Goal: Task Accomplishment & Management: Manage account settings

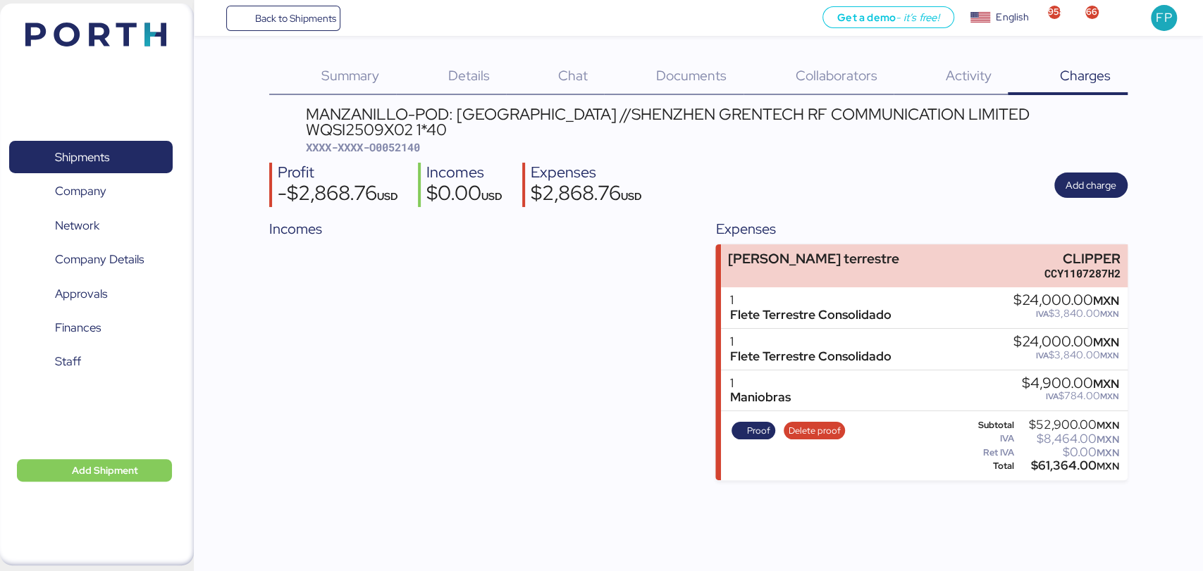
click at [401, 140] on span "XXXX-XXXX-O0052140" at bounding box center [363, 147] width 114 height 14
click at [980, 120] on div "MANZANILLO-POD: Hong Kong //SHENZHEN GRENTECH RF COMMUNICATION LIMITED WQSI2509…" at bounding box center [717, 122] width 822 height 32
copy div "WQSI2509X02"
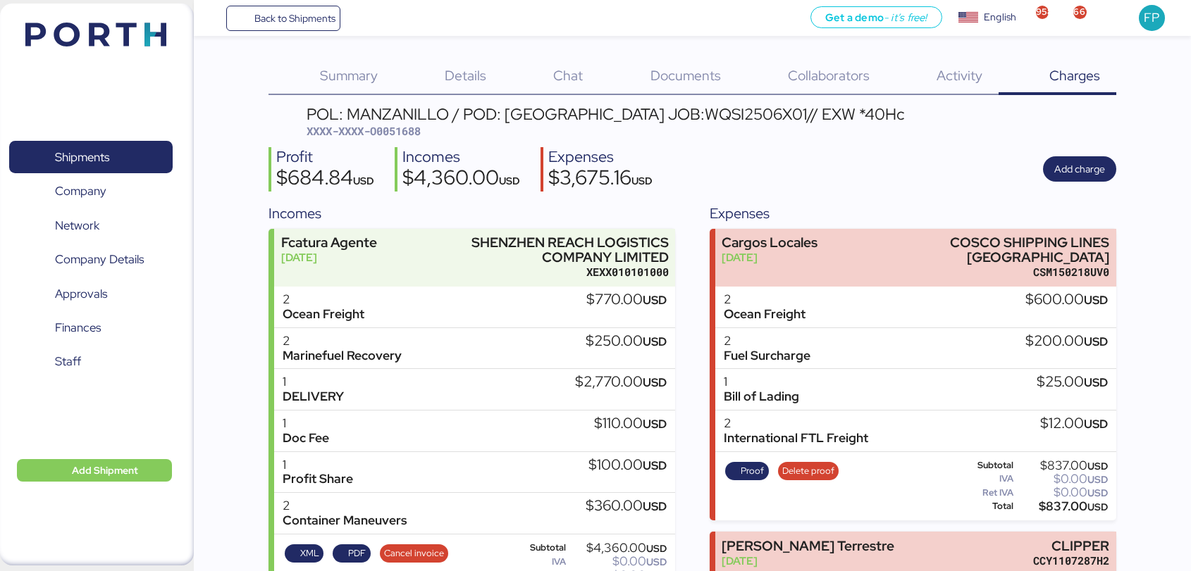
scroll to position [159, 0]
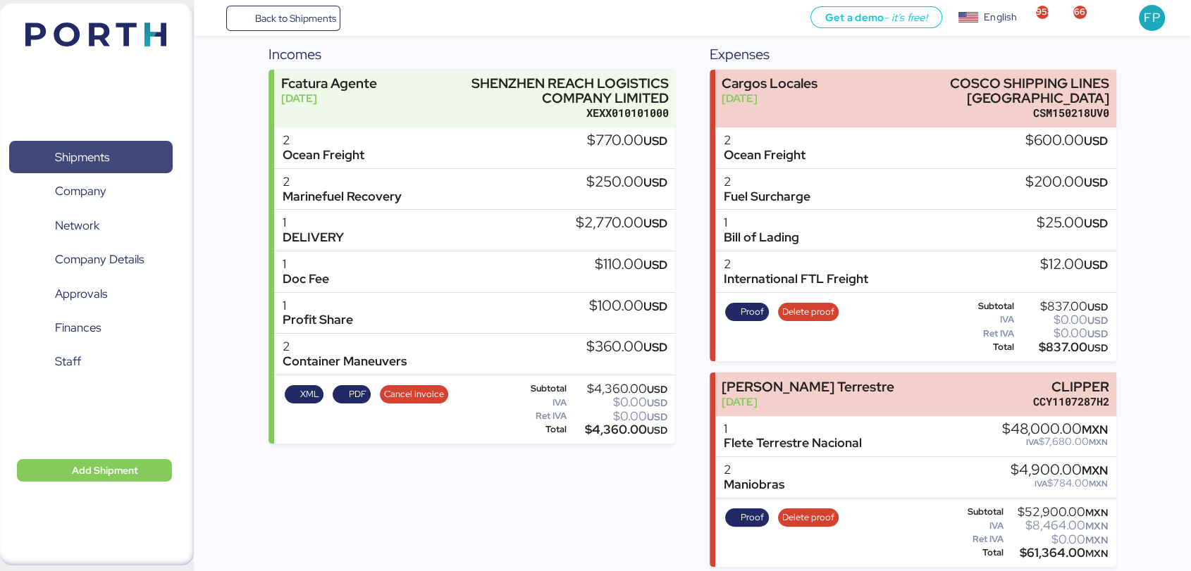
click at [123, 147] on span "Shipments" at bounding box center [90, 157] width 151 height 20
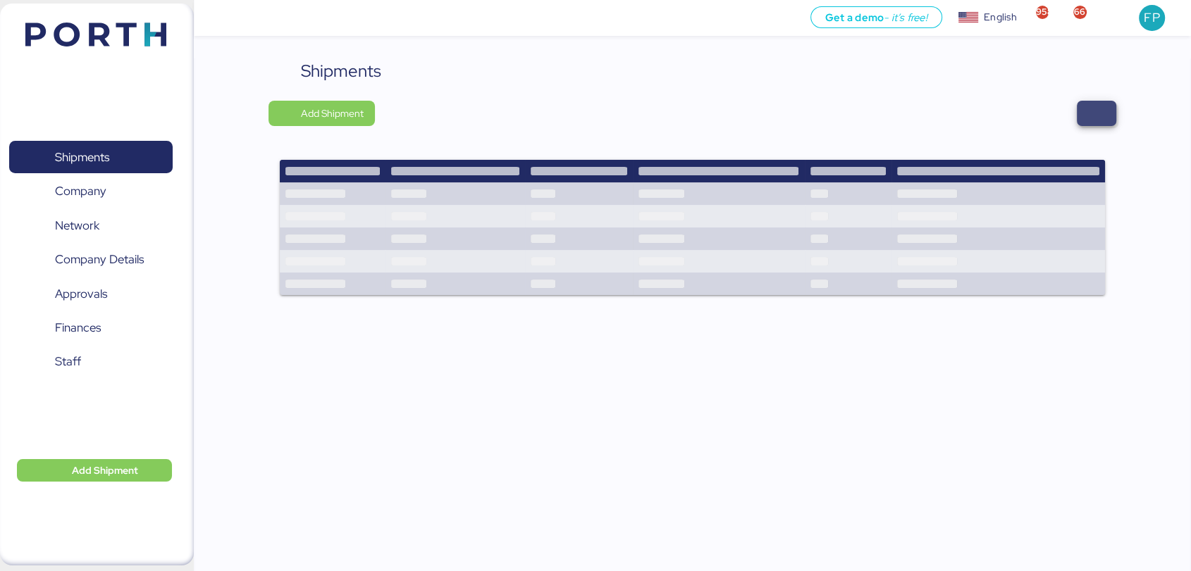
click at [1108, 108] on span "button" at bounding box center [1096, 113] width 39 height 25
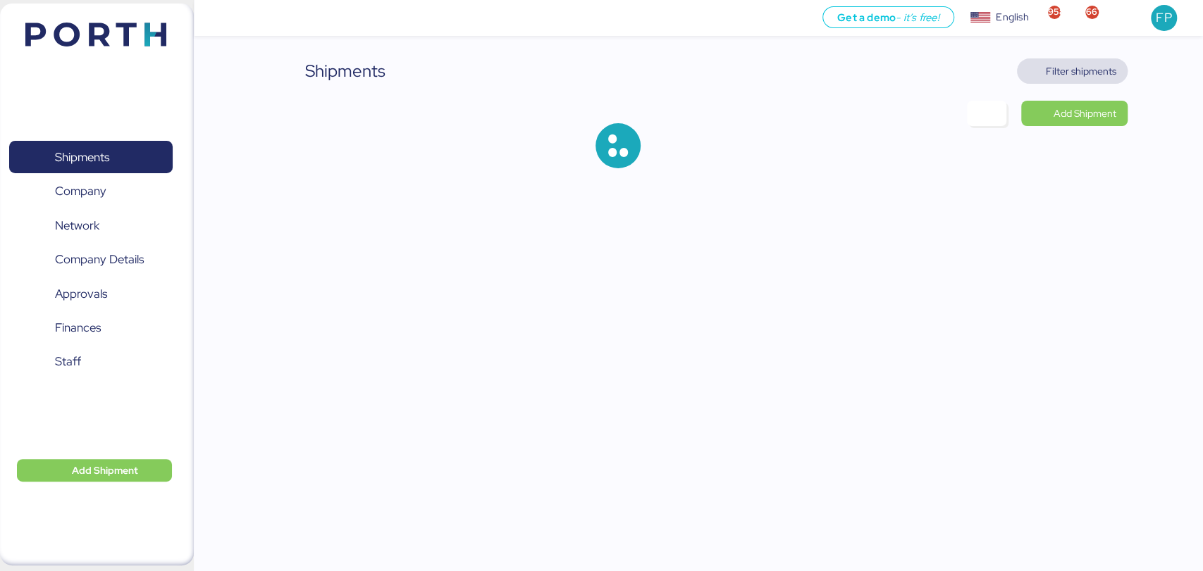
click at [1072, 72] on span "Filter shipments" at bounding box center [1081, 71] width 70 height 17
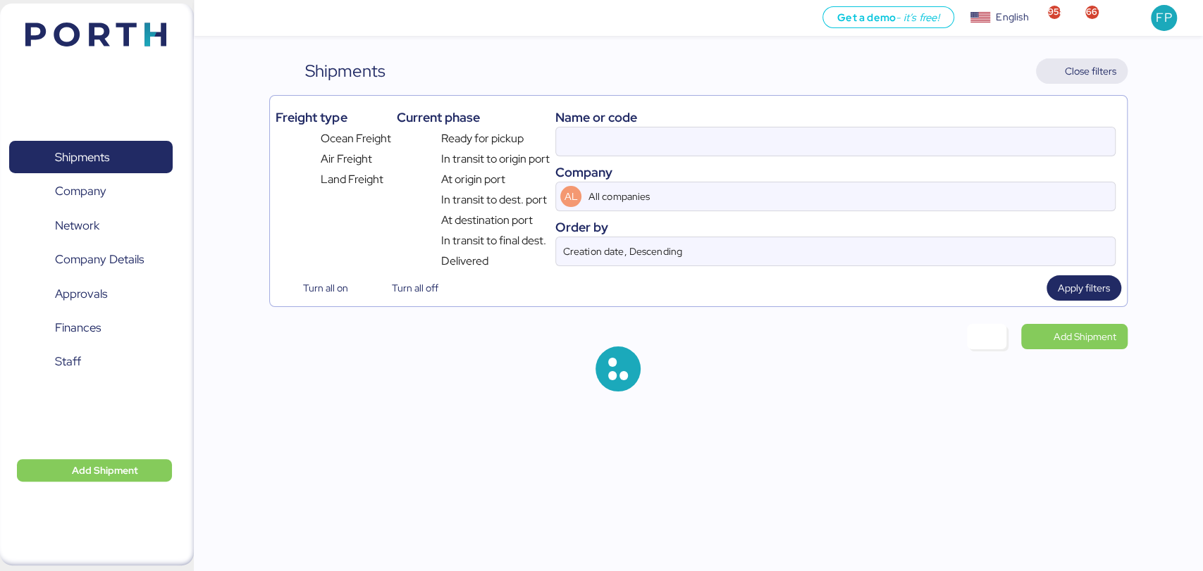
type input "O0051688"
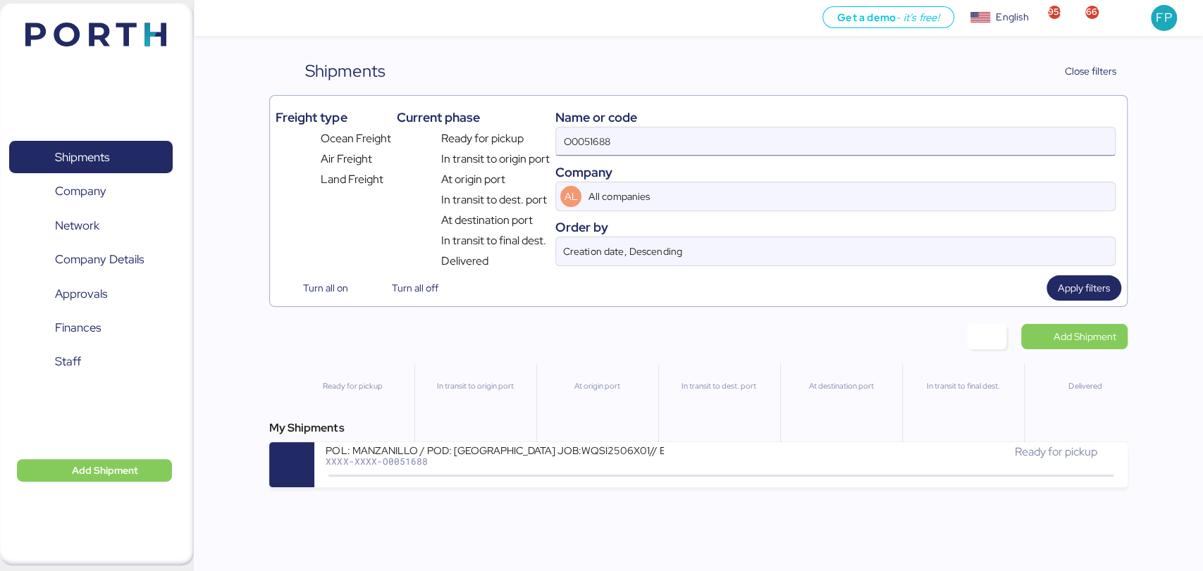
click at [592, 155] on div "O0051688" at bounding box center [835, 142] width 558 height 28
click at [592, 155] on input "O0051688" at bounding box center [835, 142] width 558 height 28
click at [592, 155] on div "O0051688" at bounding box center [835, 142] width 558 height 28
click at [592, 155] on input "O0051688" at bounding box center [835, 142] width 558 height 28
click at [592, 146] on input "O0051688" at bounding box center [835, 142] width 558 height 28
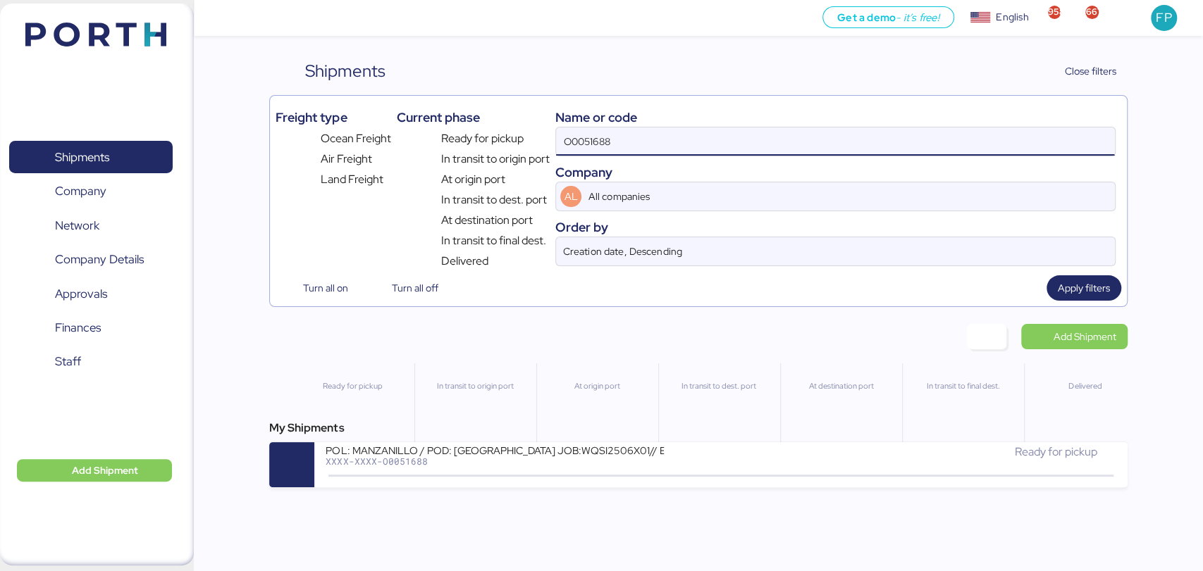
click at [592, 146] on input "O0051688" at bounding box center [835, 142] width 558 height 28
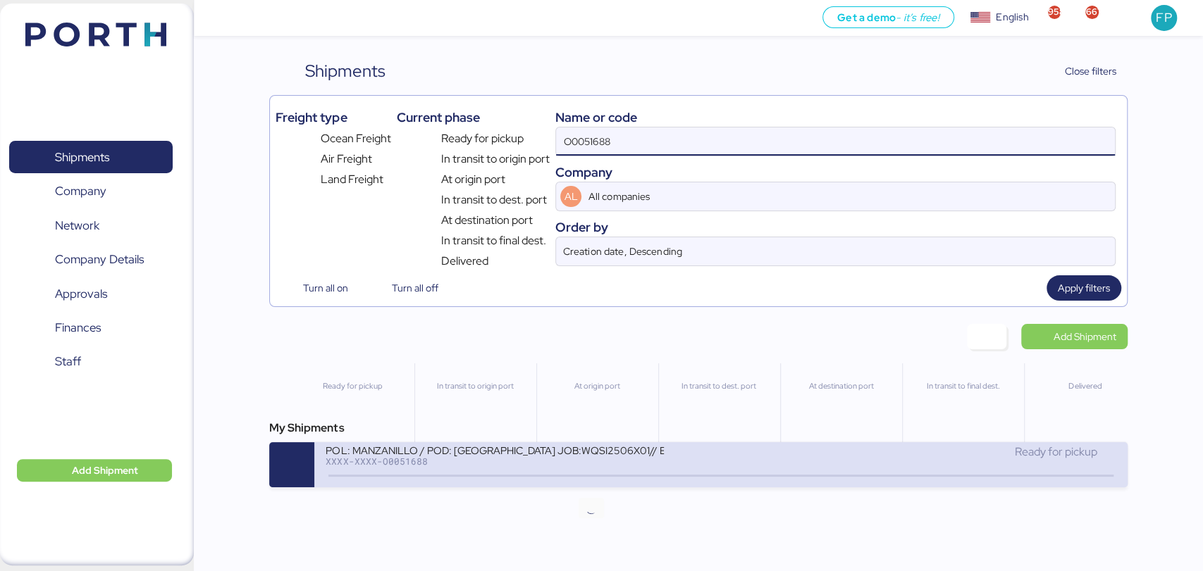
click at [580, 474] on icon at bounding box center [591, 477] width 68 height 16
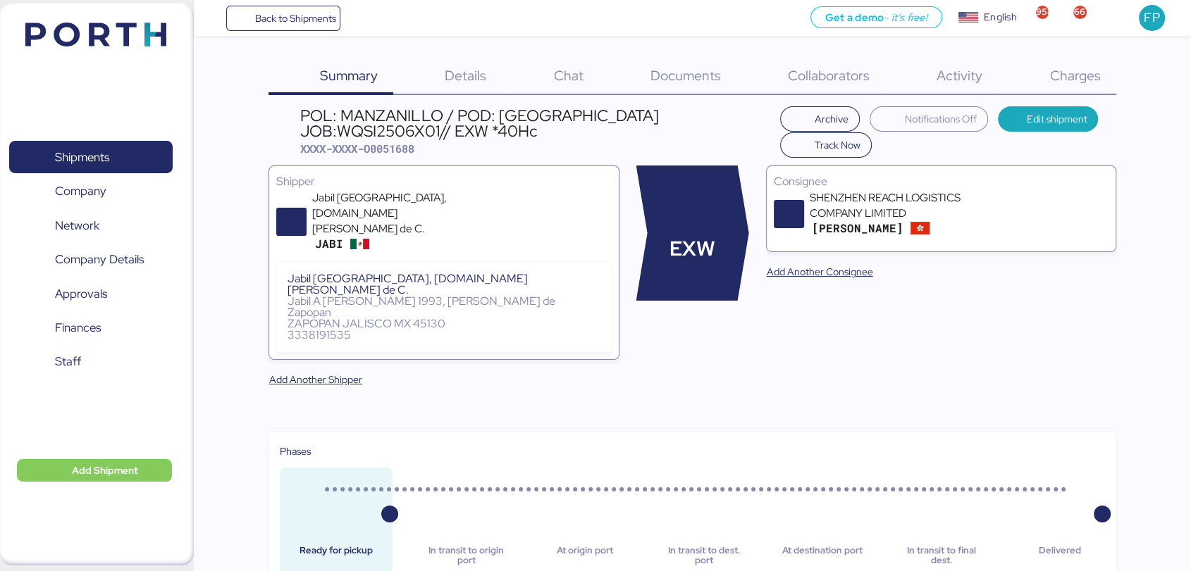
click at [1087, 93] on div "Charges 0" at bounding box center [1057, 76] width 118 height 37
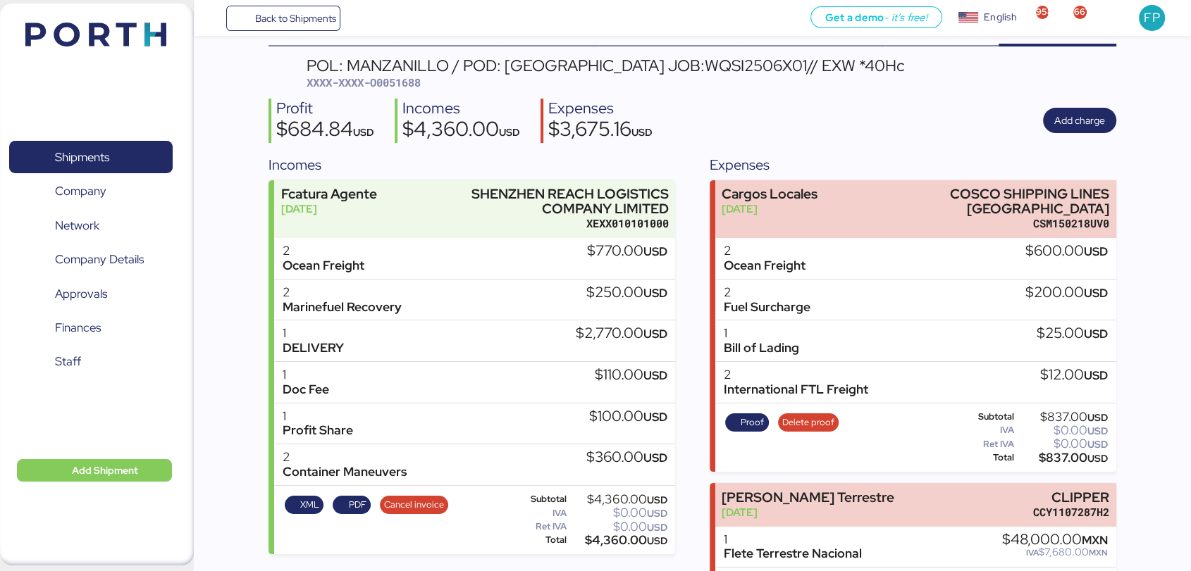
scroll to position [40, 0]
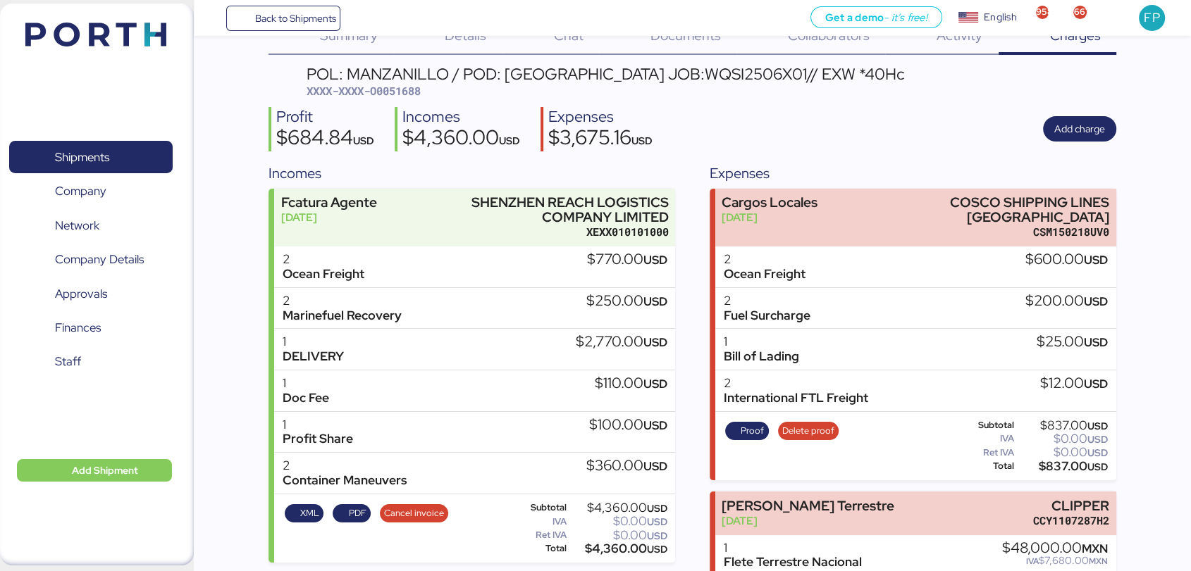
click at [701, 146] on div "Profit $684.84 USD Incomes $4,360.00 USD Expenses $3,675.16 USD Add charge" at bounding box center [692, 129] width 848 height 44
click at [124, 162] on span "Shipments" at bounding box center [90, 157] width 151 height 20
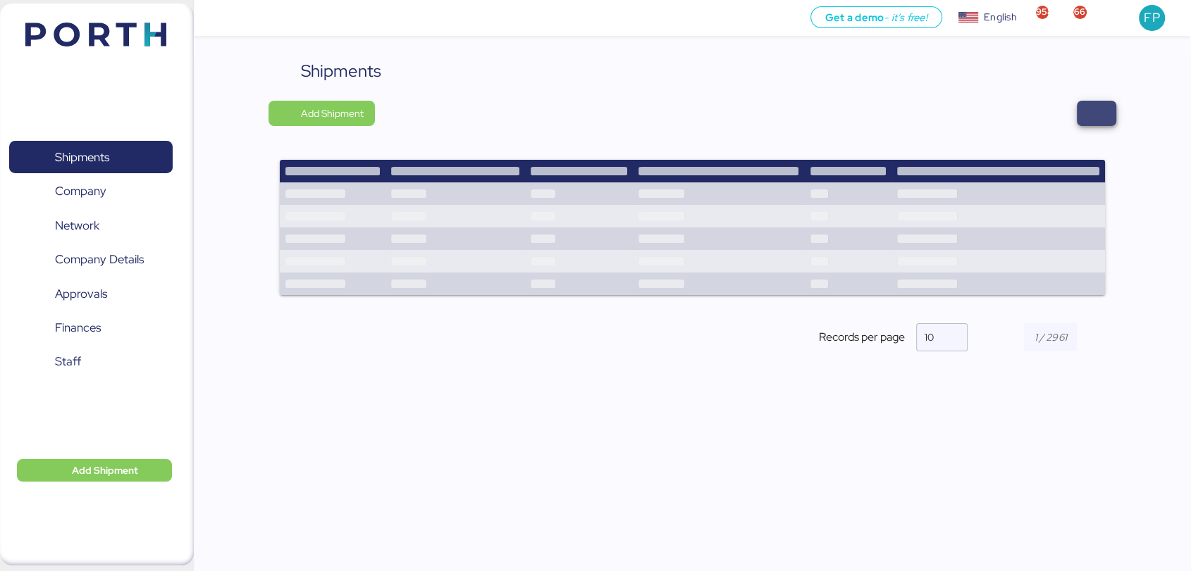
click at [1089, 112] on span "button" at bounding box center [1096, 114] width 17 height 20
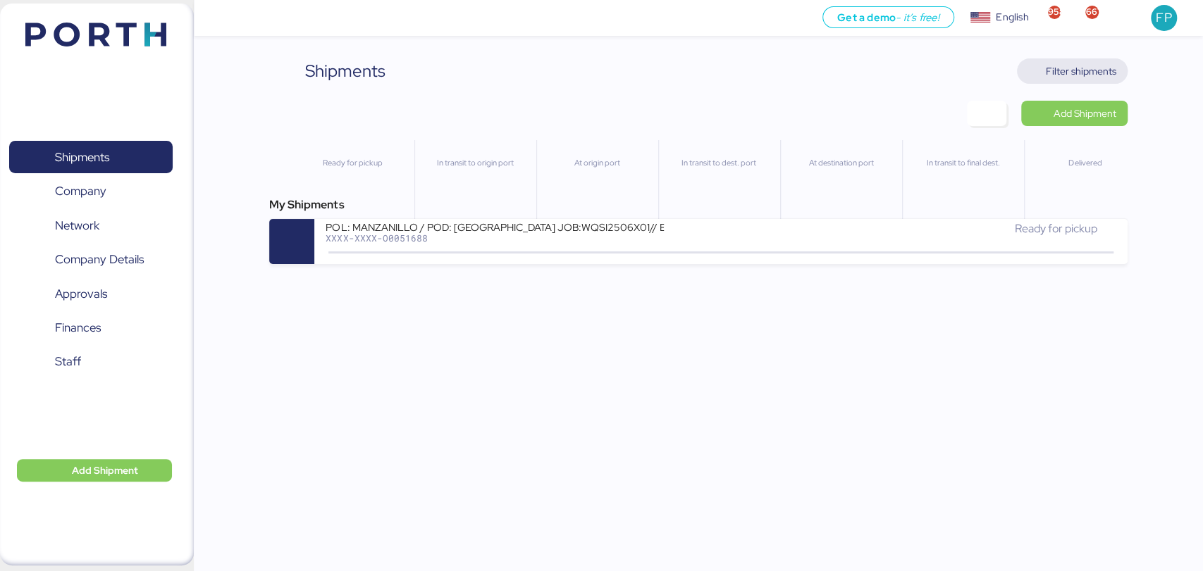
click at [1049, 81] on span "Filter shipments" at bounding box center [1072, 70] width 111 height 25
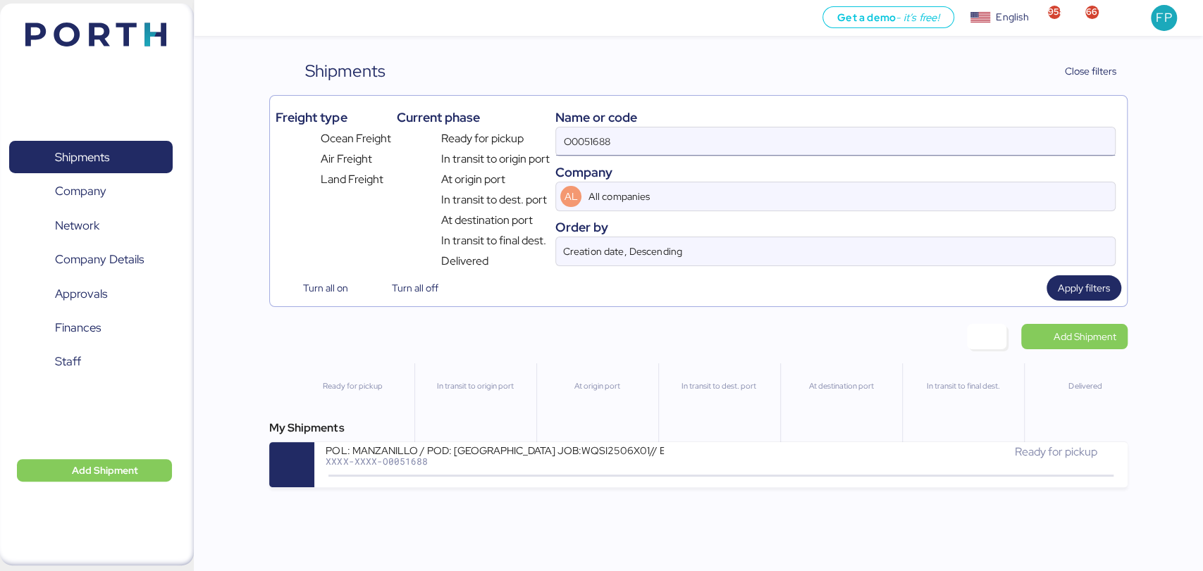
click at [602, 143] on input "O0051688" at bounding box center [835, 142] width 558 height 28
paste input "COSU6423572120"
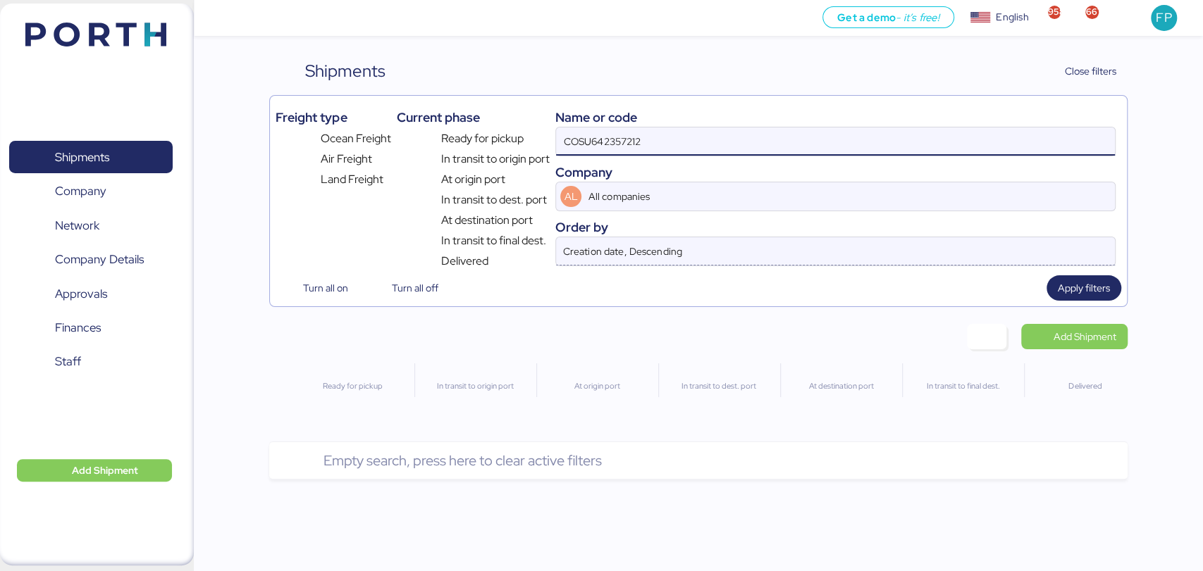
type input "COSU6423572120"
click at [564, 147] on input "COSU6423572120" at bounding box center [835, 142] width 558 height 28
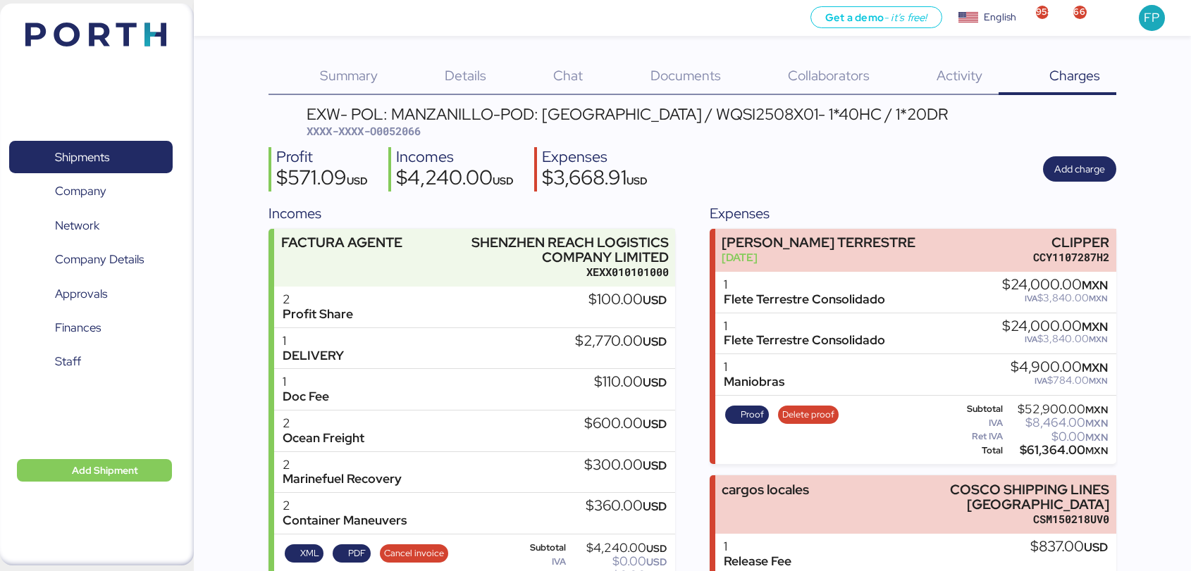
scroll to position [73, 0]
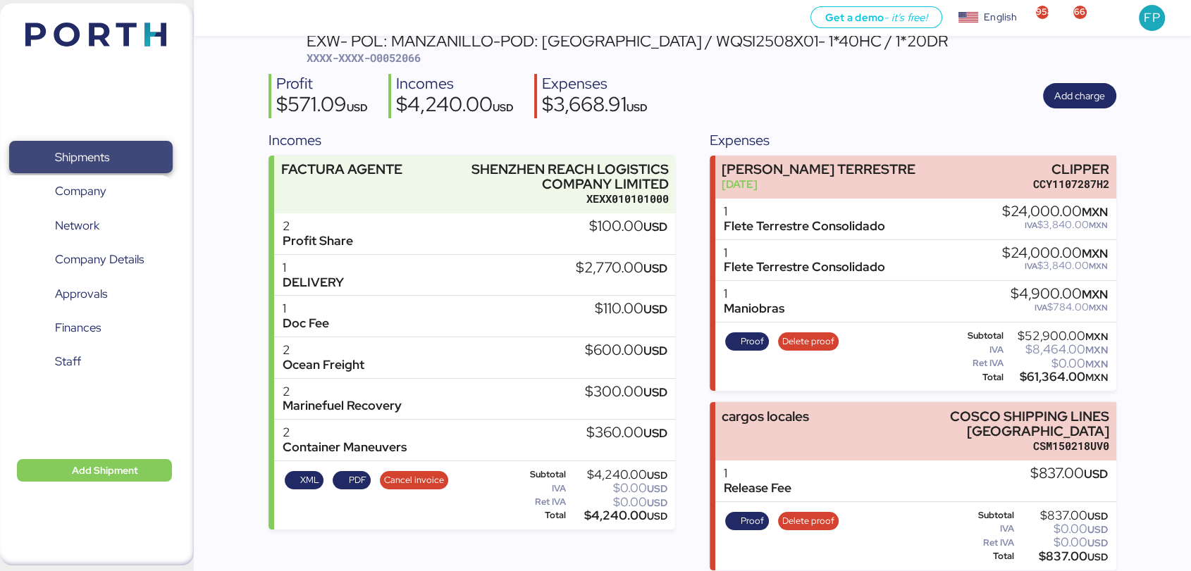
click at [71, 154] on span "Shipments" at bounding box center [82, 157] width 54 height 20
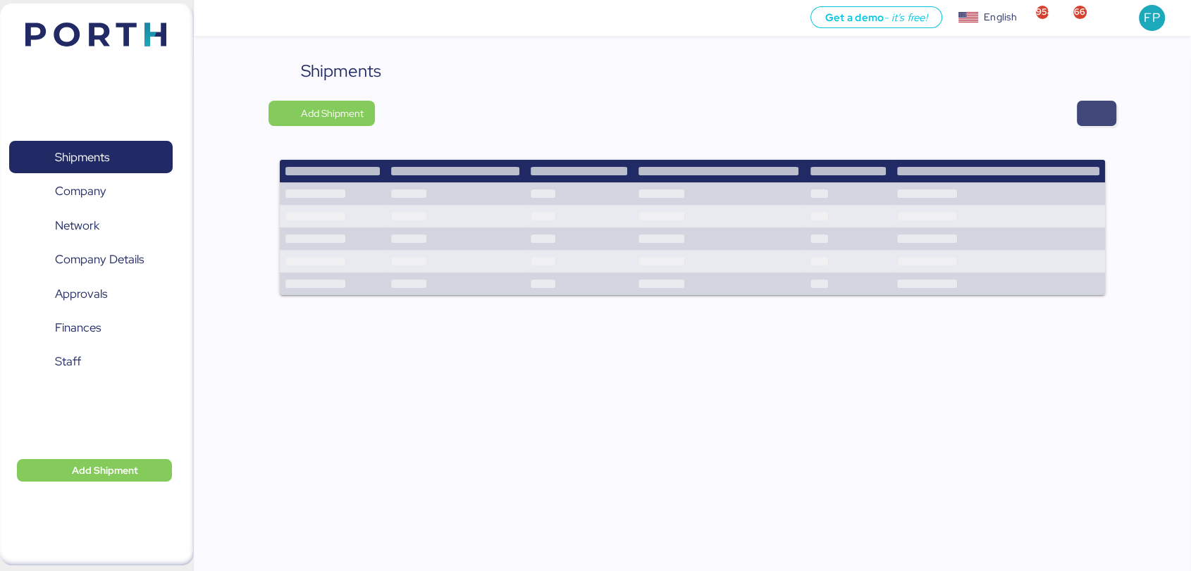
click at [1103, 110] on span "button" at bounding box center [1096, 114] width 17 height 20
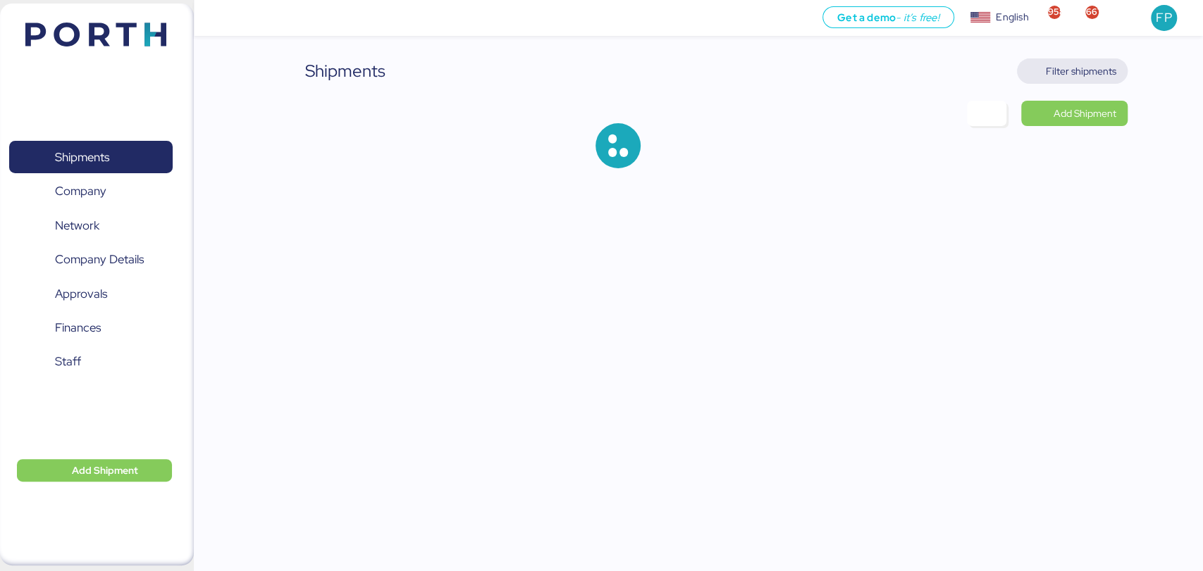
click at [1065, 68] on span "Filter shipments" at bounding box center [1081, 71] width 70 height 17
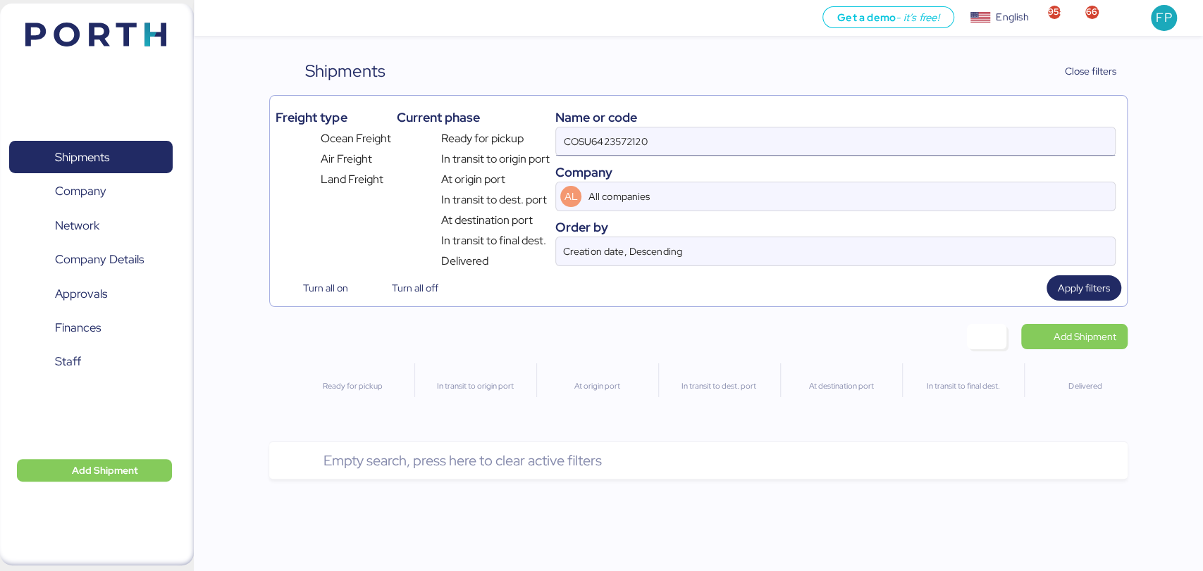
click at [607, 154] on input "COSU6423572120" at bounding box center [835, 142] width 558 height 28
paste input "O0051914"
type input "O0051914"
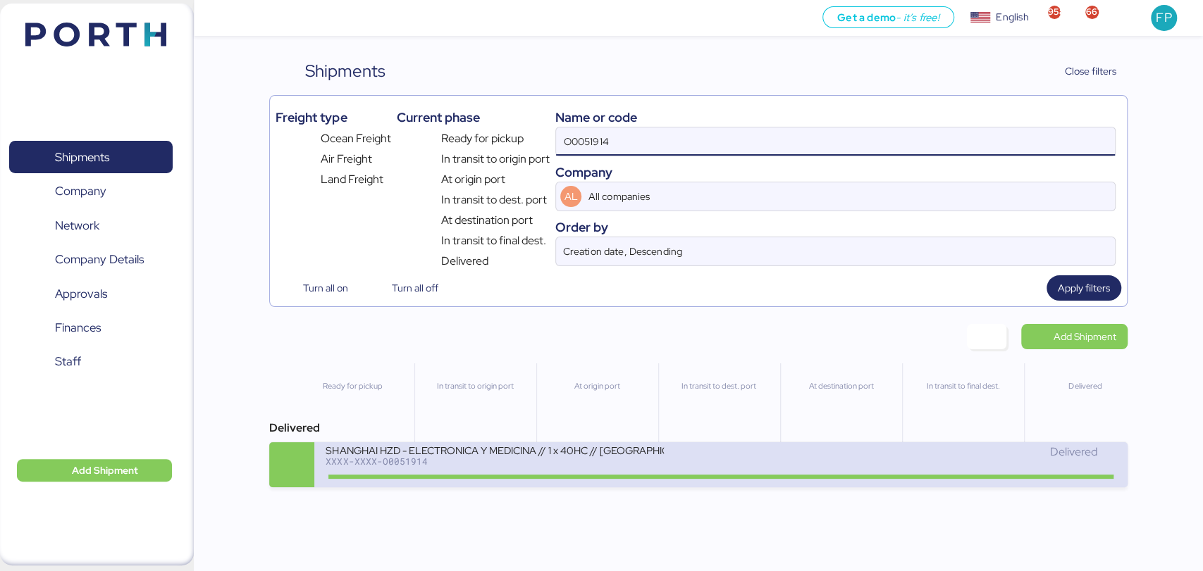
click at [540, 456] on div "SHANGHAI HZD - ELECTRONICA Y MEDICINA // 1 x 40HC // Shanghai - Manzanillo // H…" at bounding box center [495, 450] width 338 height 12
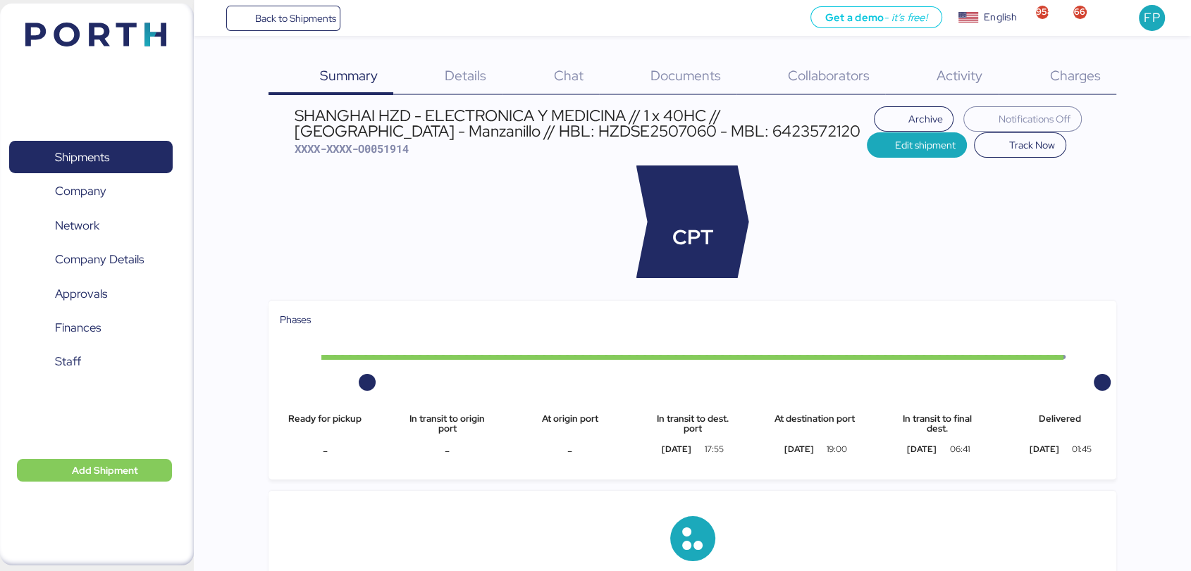
click at [1077, 82] on span "Charges" at bounding box center [1074, 75] width 51 height 18
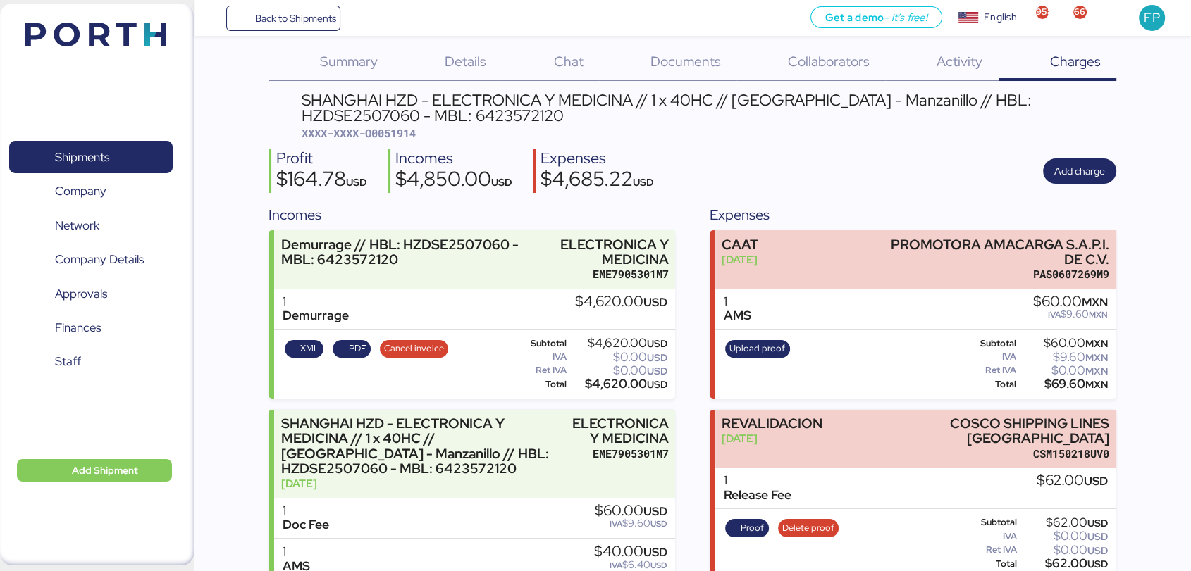
scroll to position [9, 0]
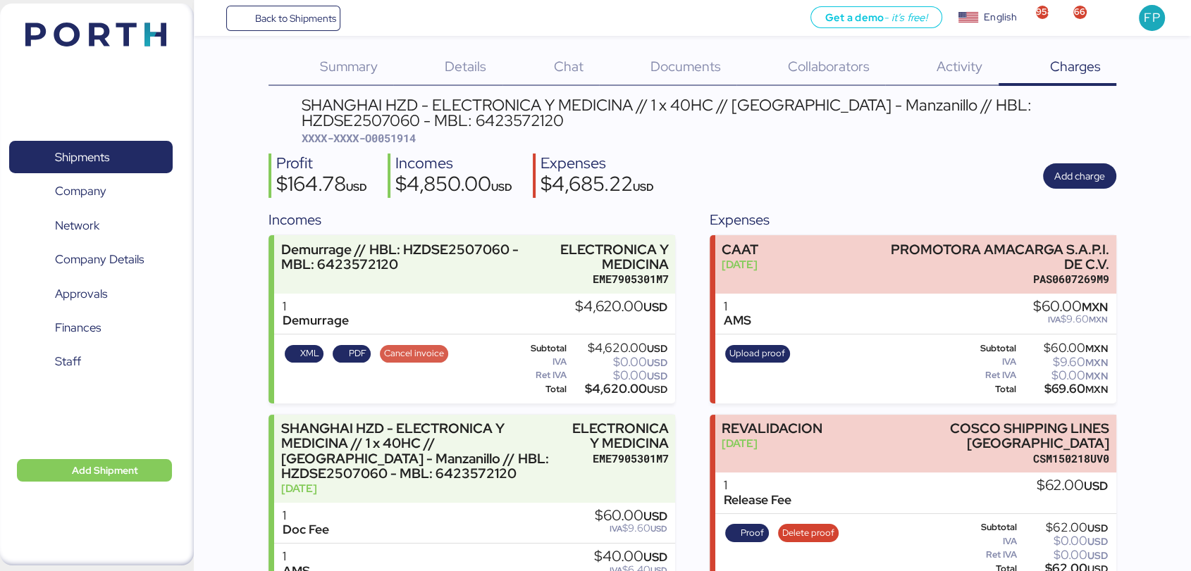
click at [412, 352] on span "Cancel invoice" at bounding box center [414, 354] width 60 height 16
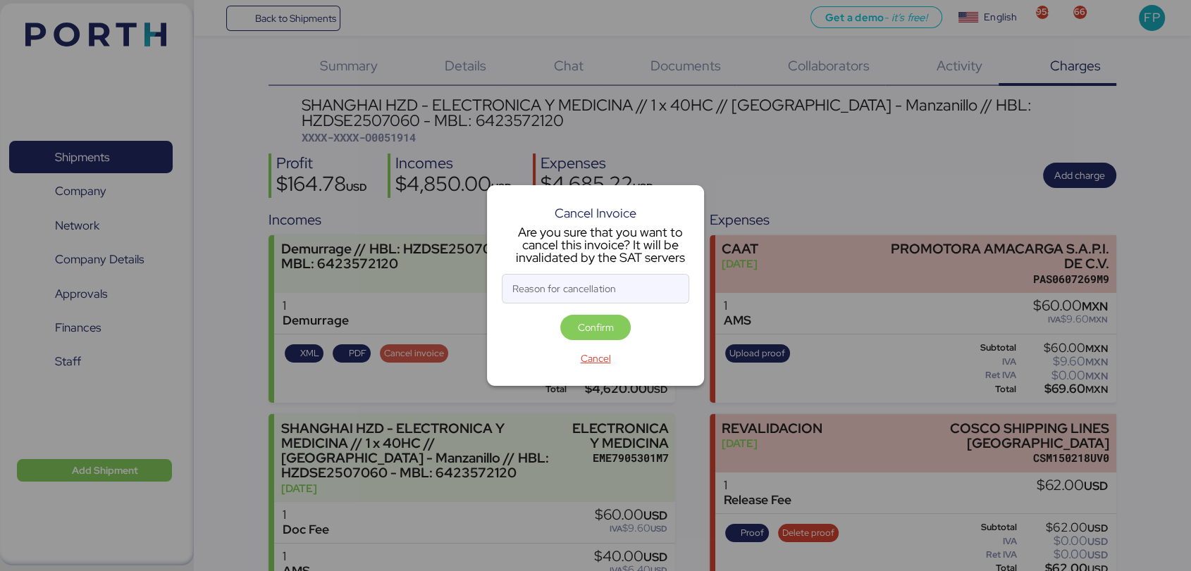
scroll to position [0, 0]
click at [536, 295] on input "Reason for cancellation" at bounding box center [595, 289] width 186 height 28
type input "monto incorrecto"
click at [583, 323] on span "Confirm" at bounding box center [596, 327] width 36 height 17
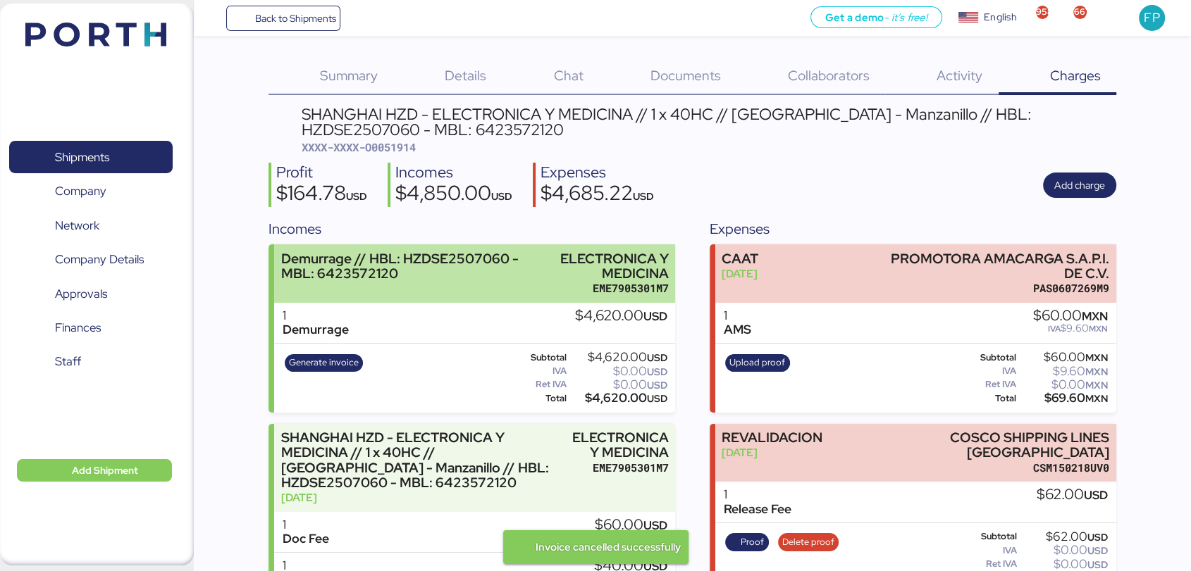
click at [457, 278] on div "Demurrage // HBL: HZDSE2507060 - MBL: 6423572120" at bounding box center [408, 267] width 254 height 30
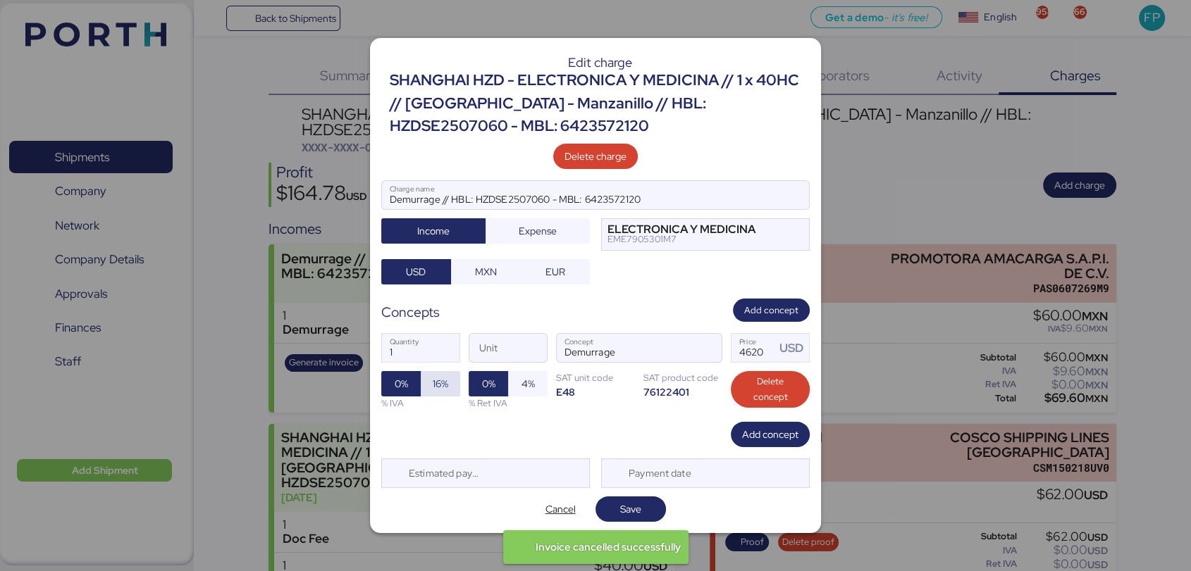
click at [453, 388] on span "16%" at bounding box center [440, 383] width 39 height 25
click at [648, 516] on span "Save" at bounding box center [631, 510] width 48 height 20
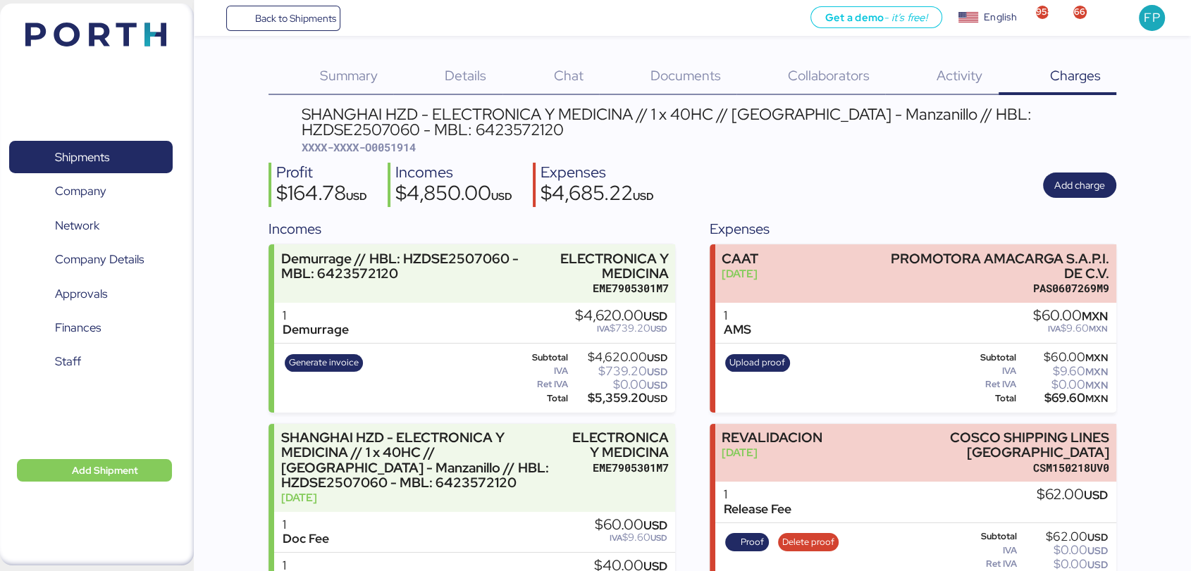
click at [406, 148] on span "XXXX-XXXX-O0051914" at bounding box center [359, 147] width 114 height 14
copy span "O0051914"
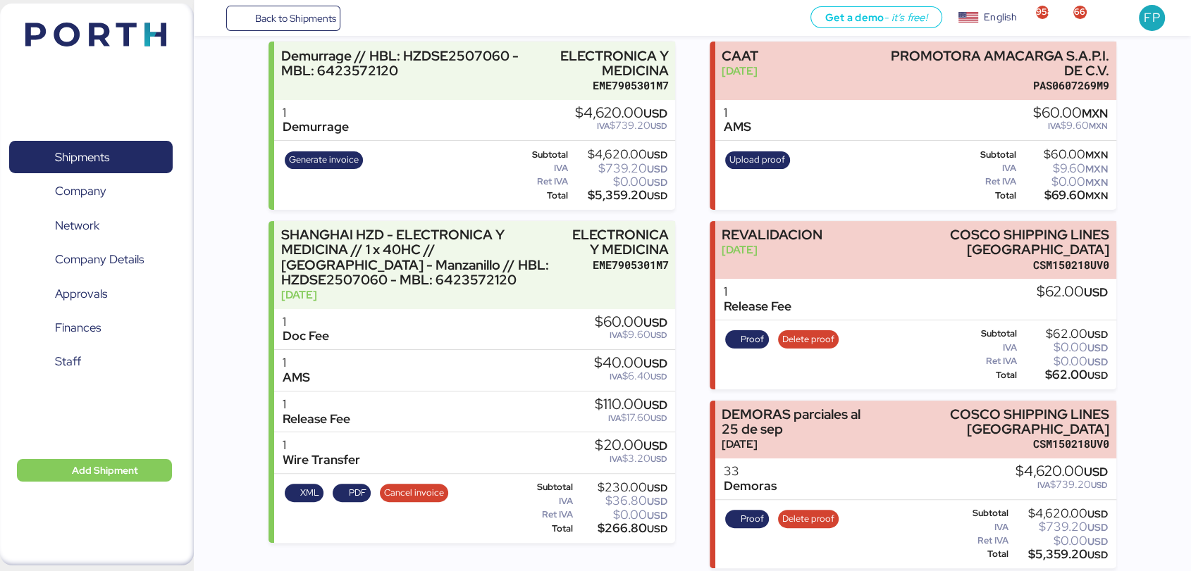
drag, startPoint x: 1165, startPoint y: 361, endPoint x: 1094, endPoint y: 327, distance: 79.1
click at [1165, 361] on div "Summary 0 Details 0 Chat 0 Documents 0 Collaborators 0 Activity 0 Charges 0 SHA…" at bounding box center [595, 183] width 1191 height 772
click at [107, 165] on span "Shipments" at bounding box center [82, 157] width 54 height 20
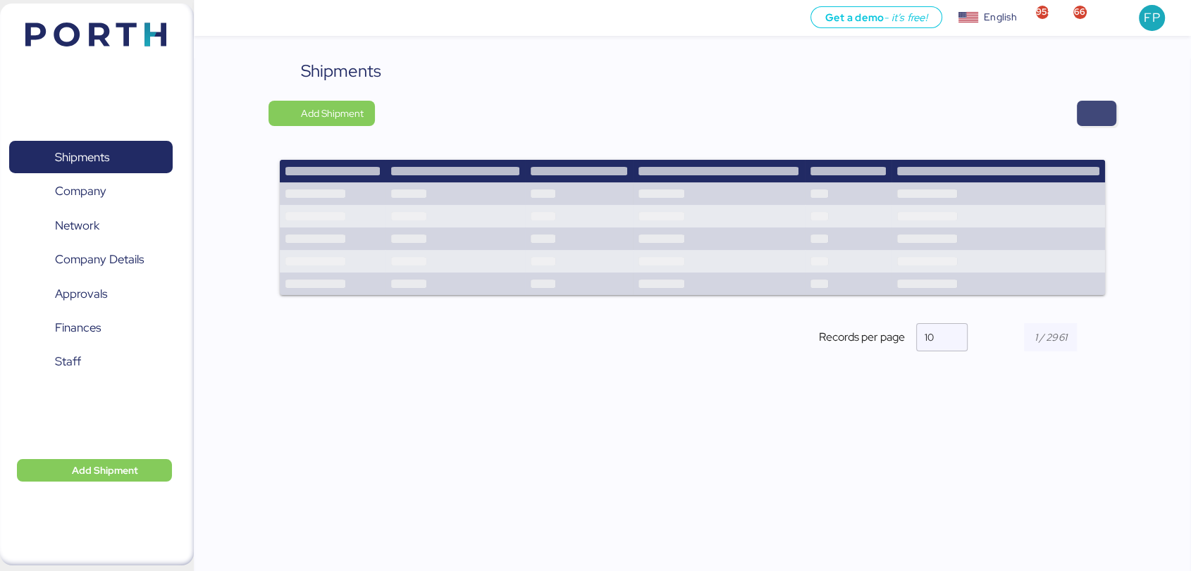
click at [1088, 104] on span "button" at bounding box center [1096, 114] width 17 height 20
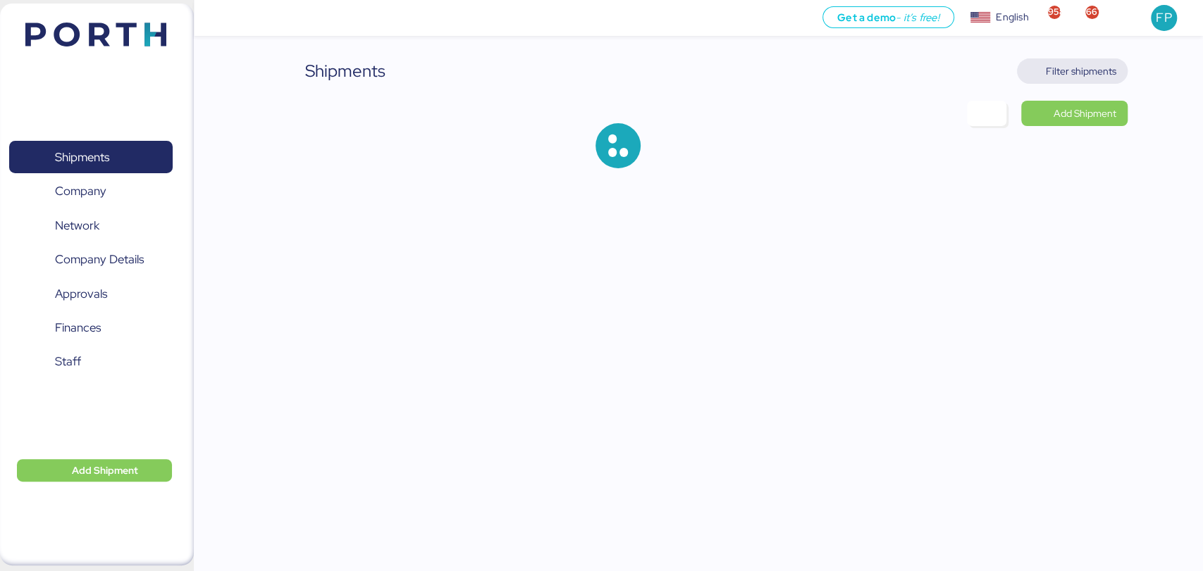
click at [1087, 70] on span "Filter shipments" at bounding box center [1081, 71] width 70 height 17
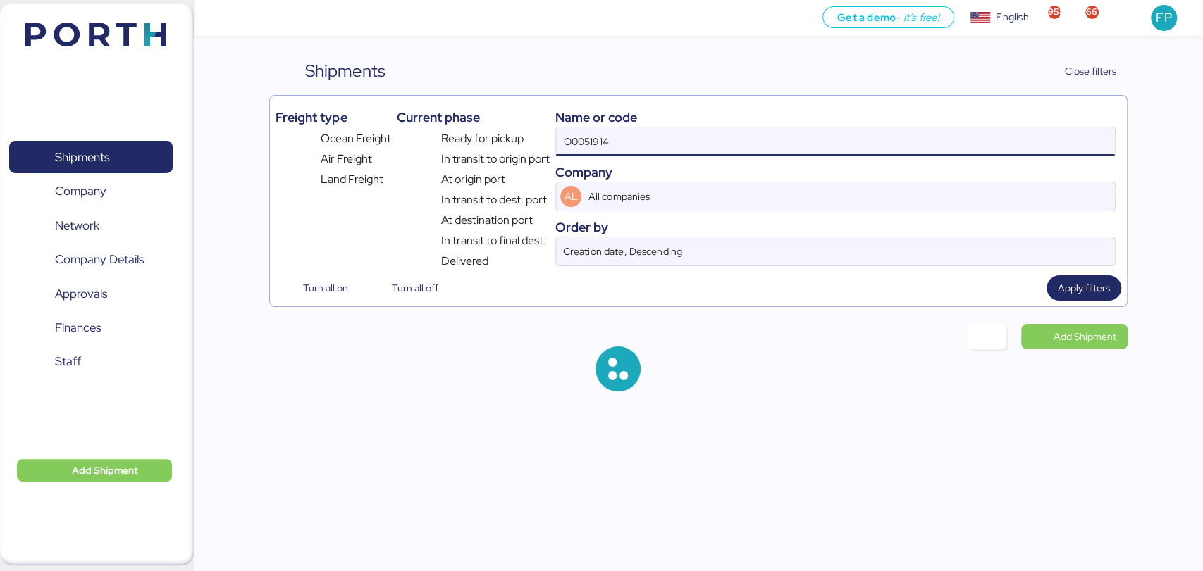
click at [598, 144] on input "O0051914" at bounding box center [835, 142] width 558 height 28
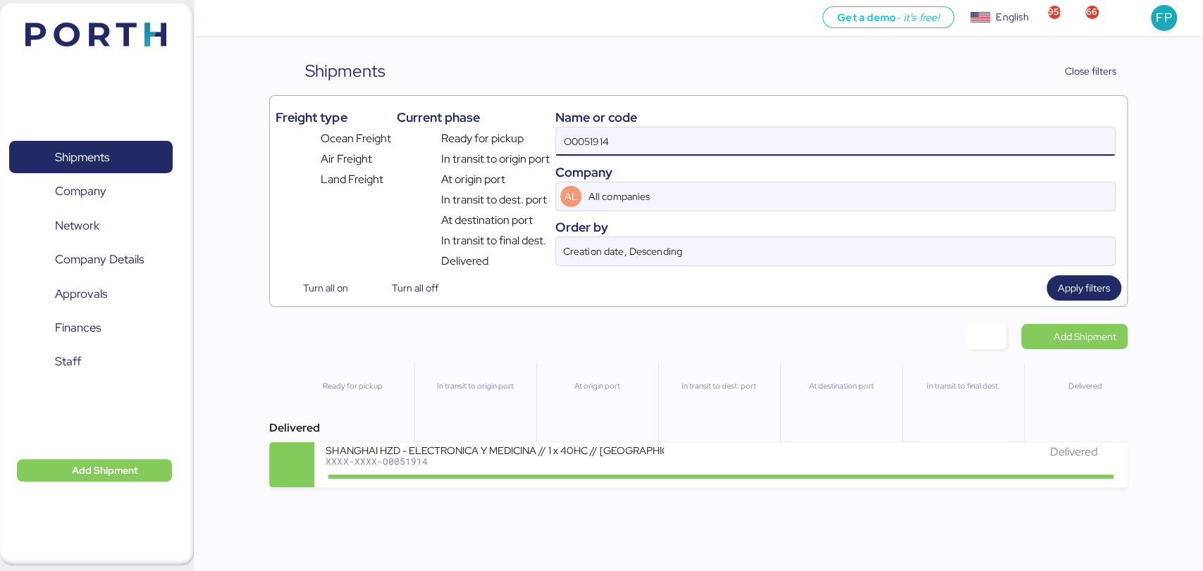
click at [598, 144] on input "O0051914" at bounding box center [835, 142] width 558 height 28
paste input "2050"
type input "O0052050"
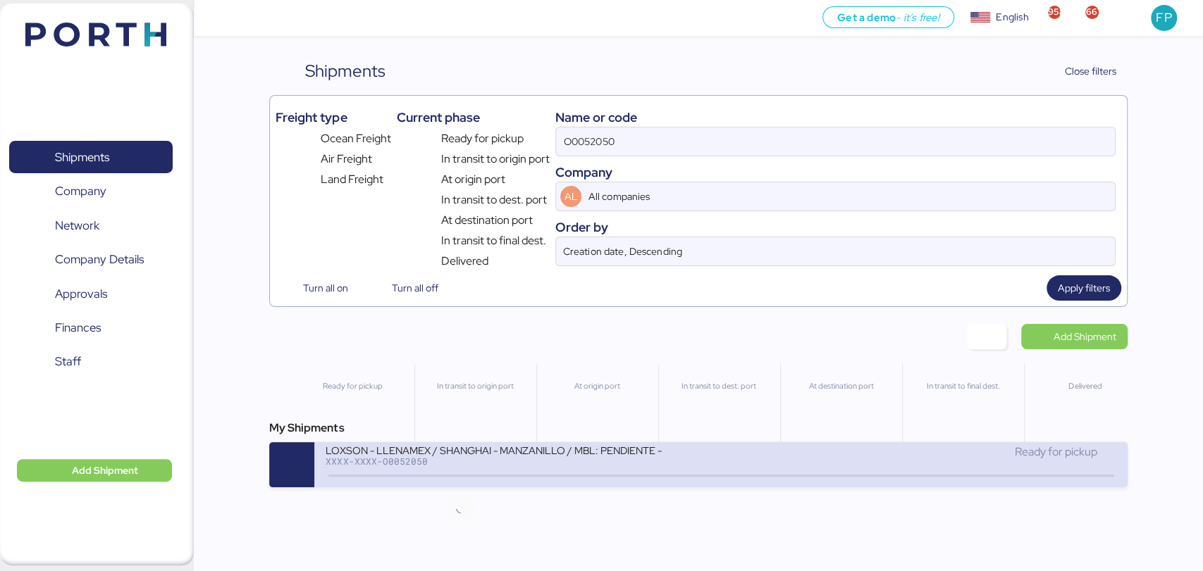
click at [488, 472] on icon at bounding box center [462, 477] width 68 height 16
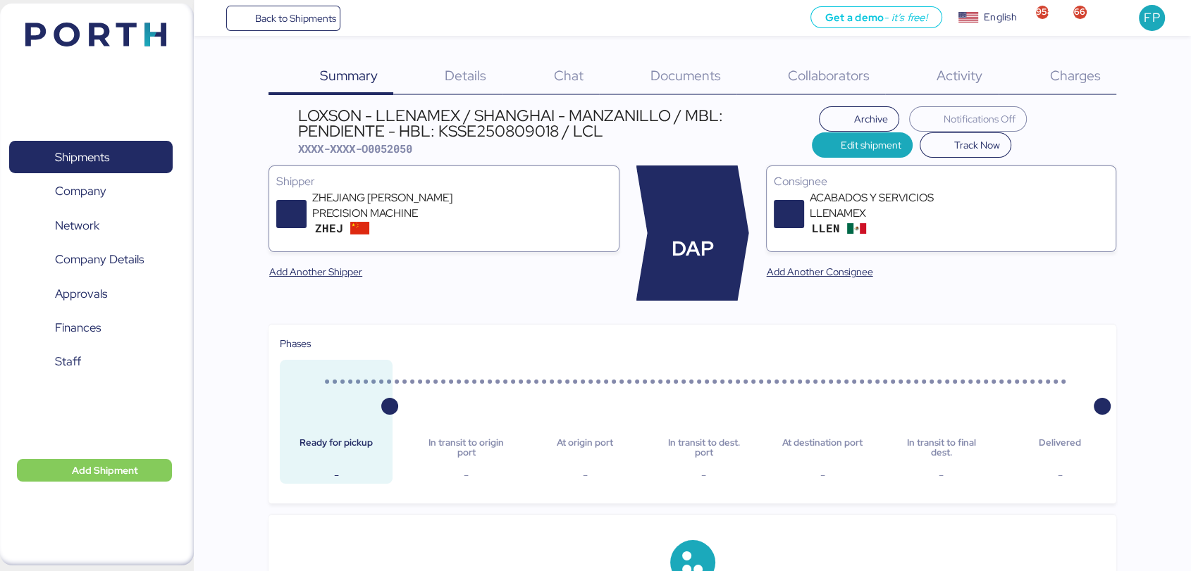
click at [1062, 82] on span "Charges" at bounding box center [1074, 75] width 51 height 18
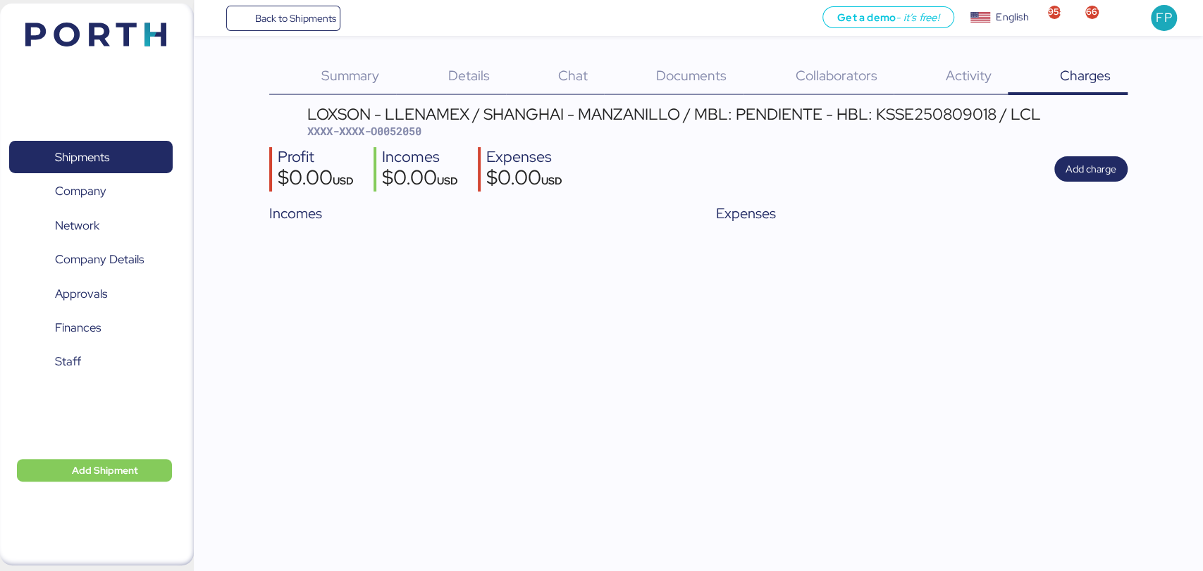
click at [674, 263] on div "Back to Shipments Get a demo - it’s free! Get a demo English Inglés English 958…" at bounding box center [601, 285] width 1203 height 571
click at [1020, 282] on div "Back to Shipments Get a demo - it’s free! Get a demo English Inglés English 958…" at bounding box center [601, 285] width 1203 height 571
click at [399, 137] on span "XXXX-XXXX-O0052050" at bounding box center [364, 131] width 114 height 14
copy span "O0052050"
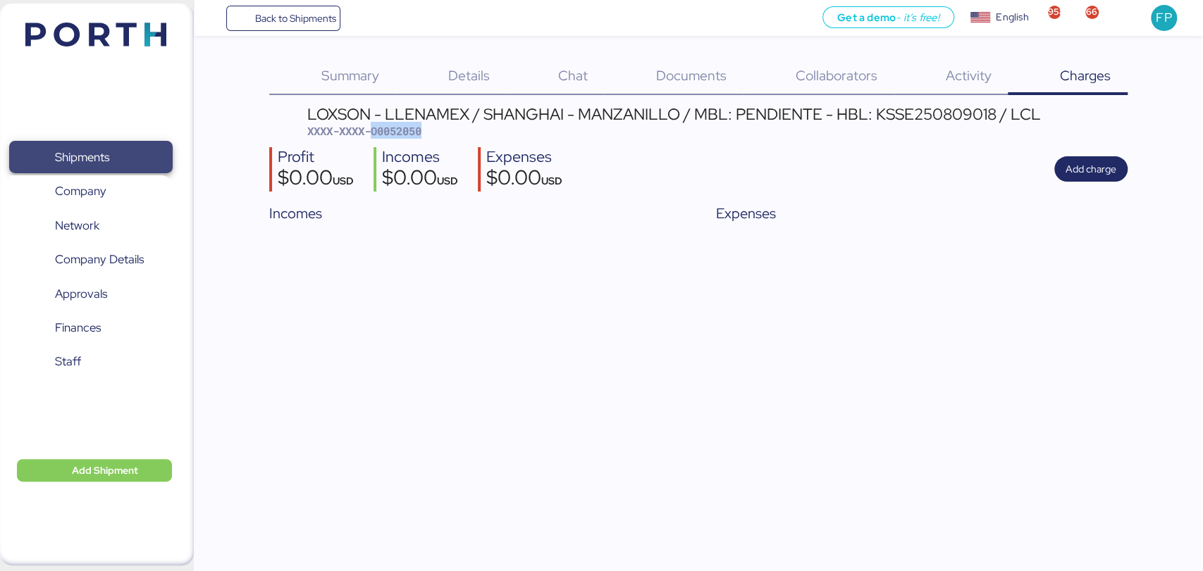
click at [116, 154] on span "Shipments" at bounding box center [90, 157] width 151 height 20
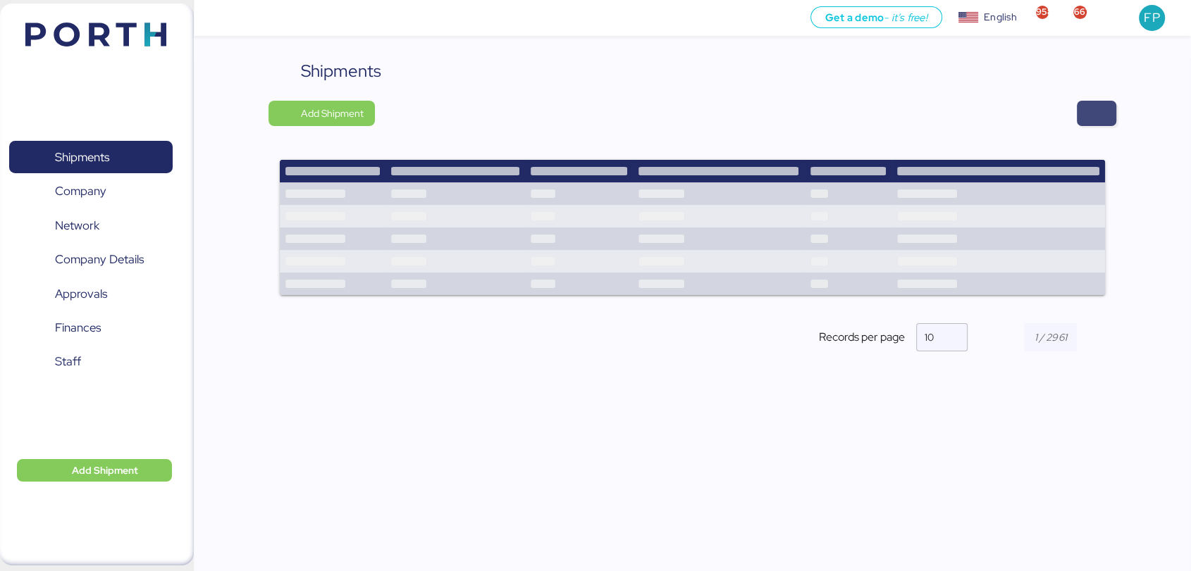
click at [1079, 111] on span "button" at bounding box center [1096, 113] width 39 height 25
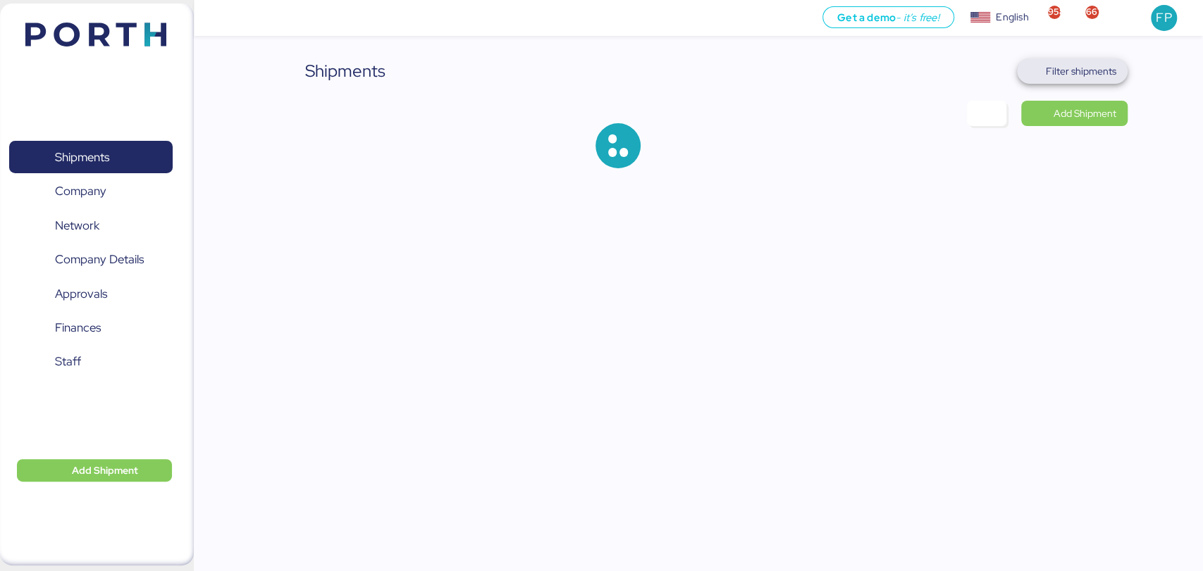
click at [1081, 63] on span "Filter shipments" at bounding box center [1081, 71] width 70 height 17
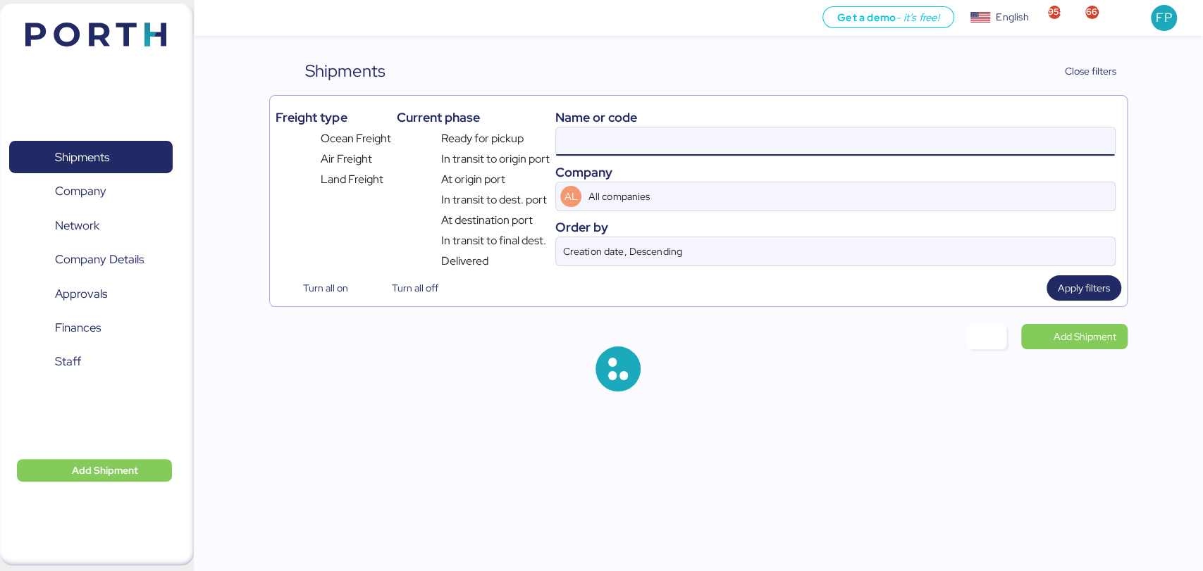
click at [617, 144] on input at bounding box center [835, 142] width 558 height 28
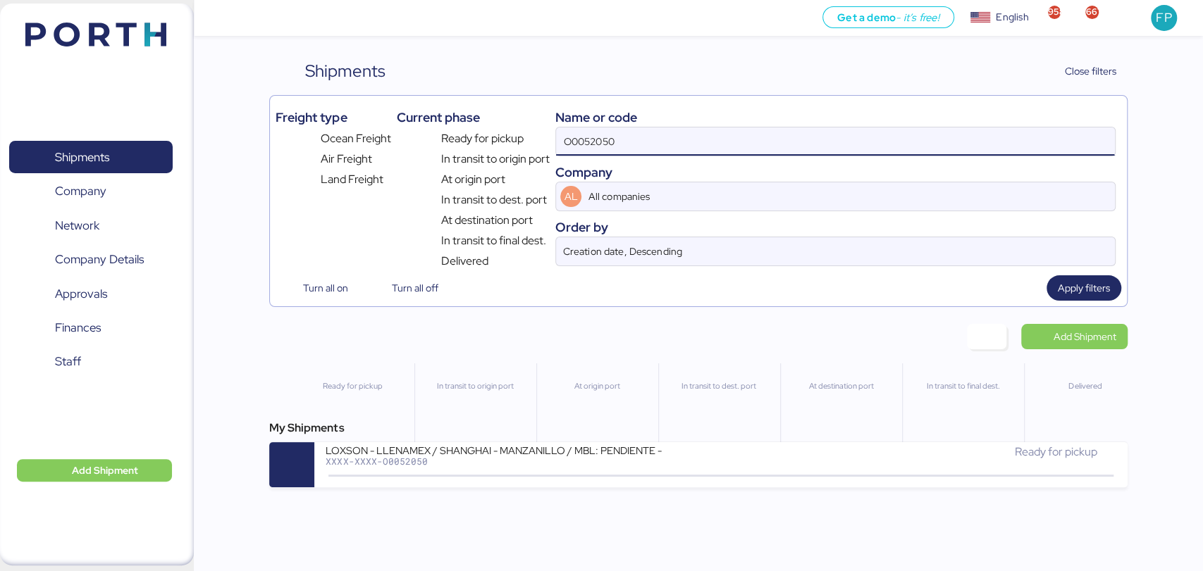
click at [591, 147] on input "O0052050" at bounding box center [835, 142] width 558 height 28
paste input "74"
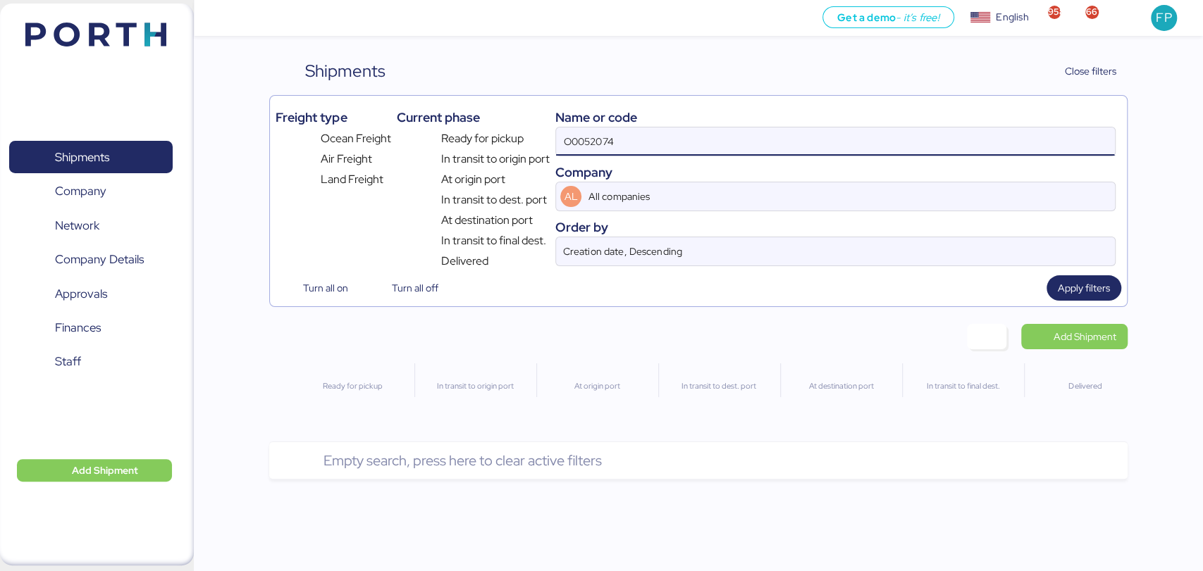
type input "O0052074"
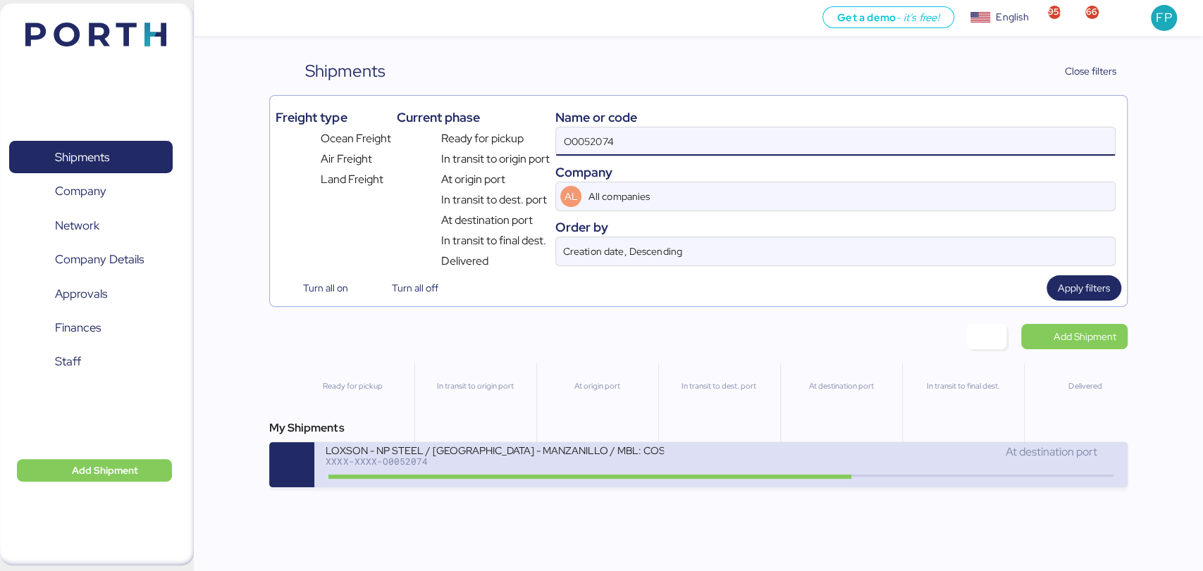
click at [578, 466] on div "XXXX-XXXX-O0052074" at bounding box center [495, 462] width 338 height 10
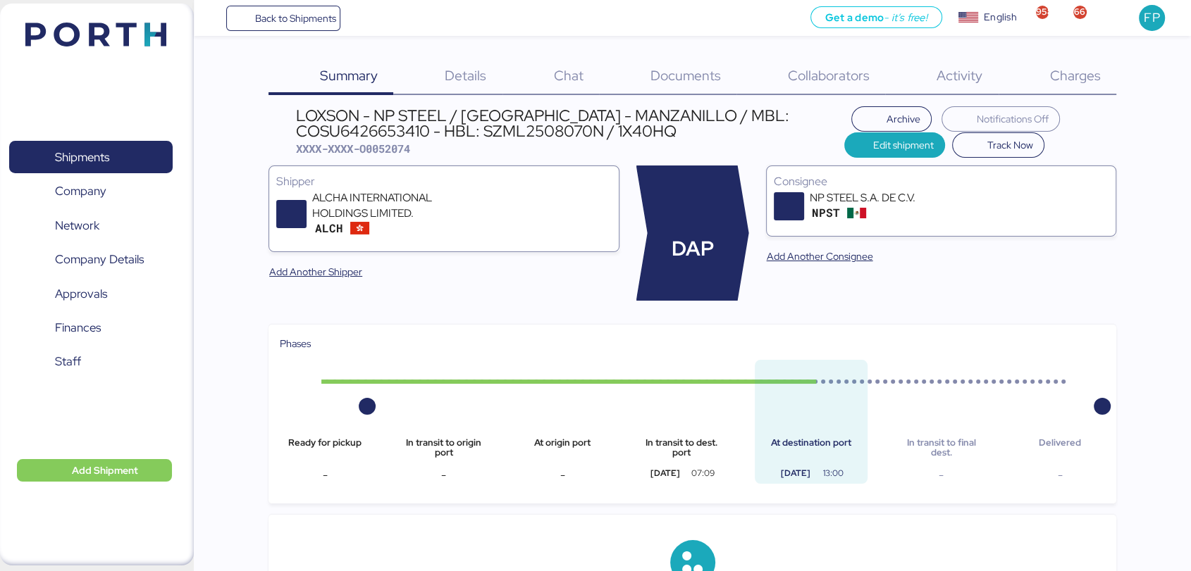
click at [1099, 66] on div "Charges 0" at bounding box center [1057, 76] width 118 height 37
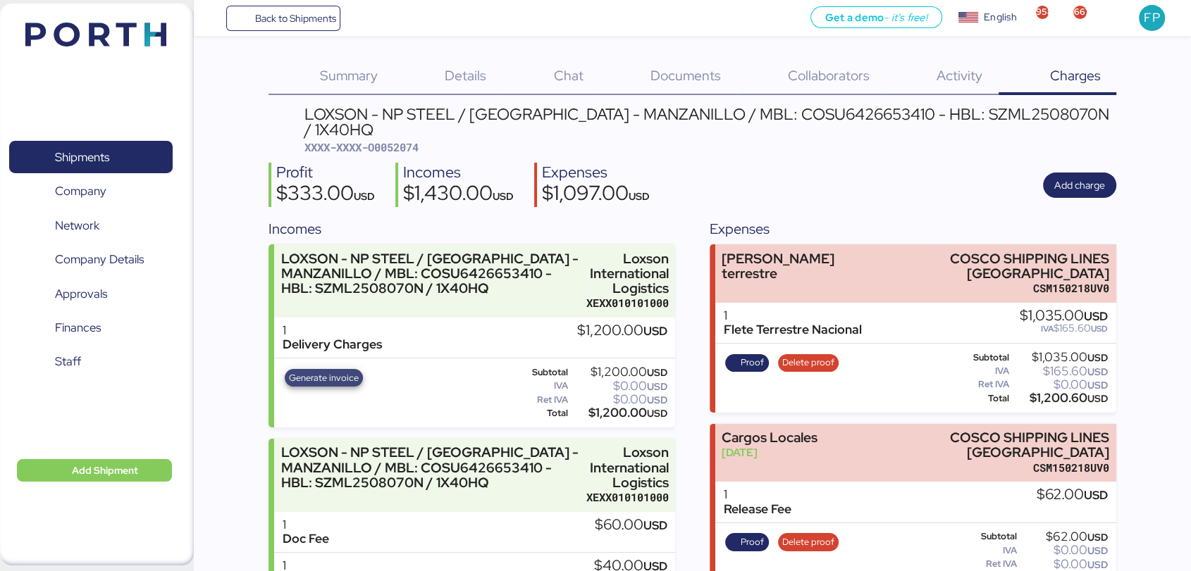
click at [321, 371] on span "Generate invoice" at bounding box center [324, 379] width 70 height 16
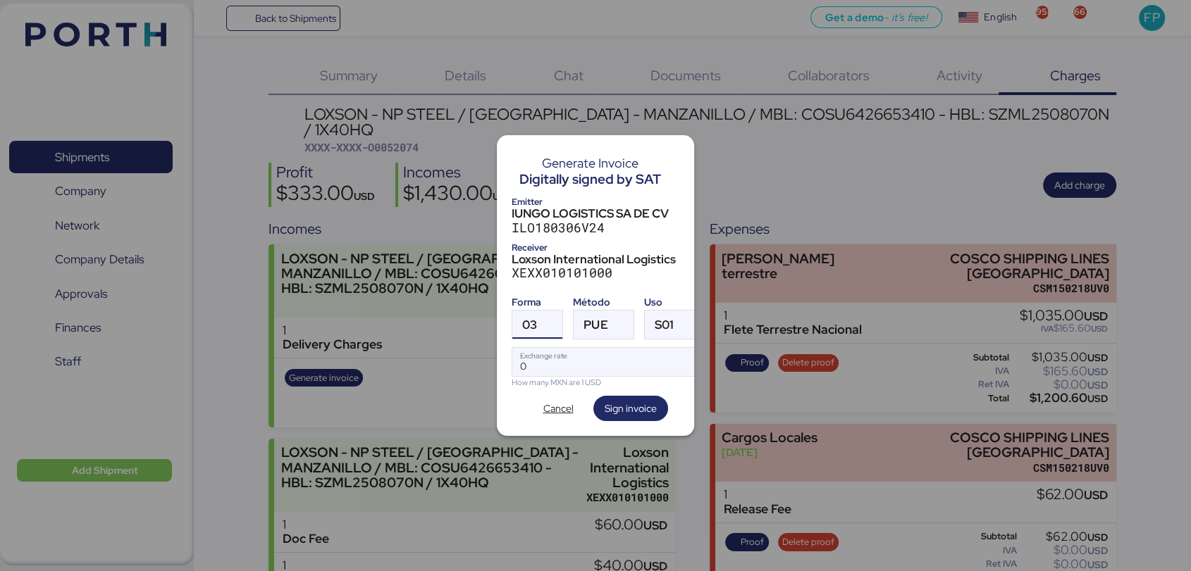
click at [538, 323] on div at bounding box center [549, 325] width 25 height 28
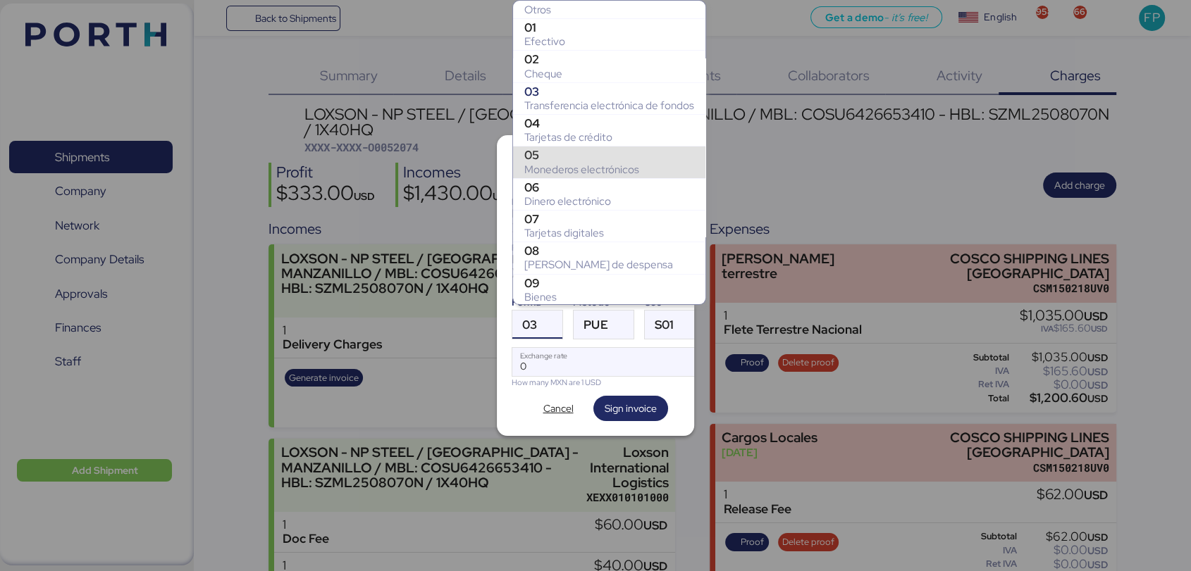
scroll to position [181, 0]
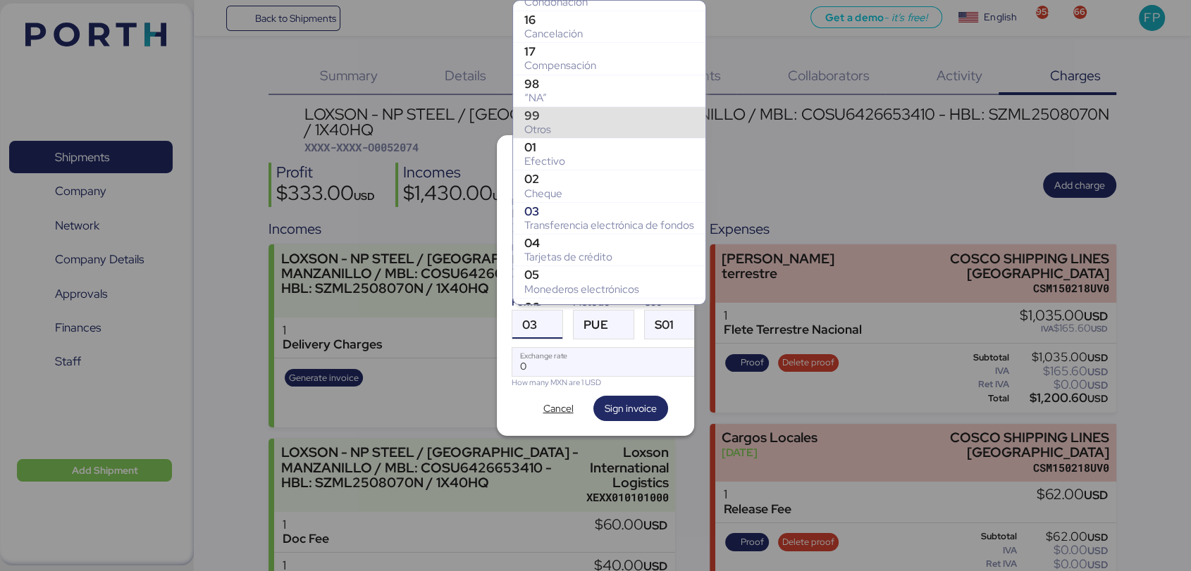
click at [536, 117] on div "99" at bounding box center [609, 116] width 170 height 14
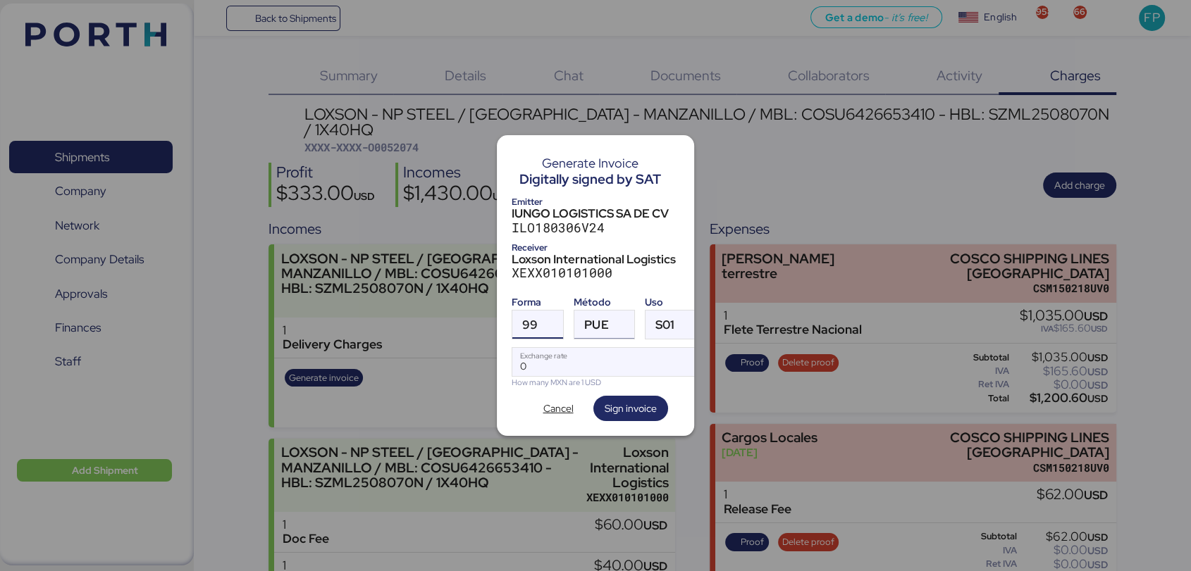
click at [598, 328] on div "PUE" at bounding box center [596, 325] width 24 height 28
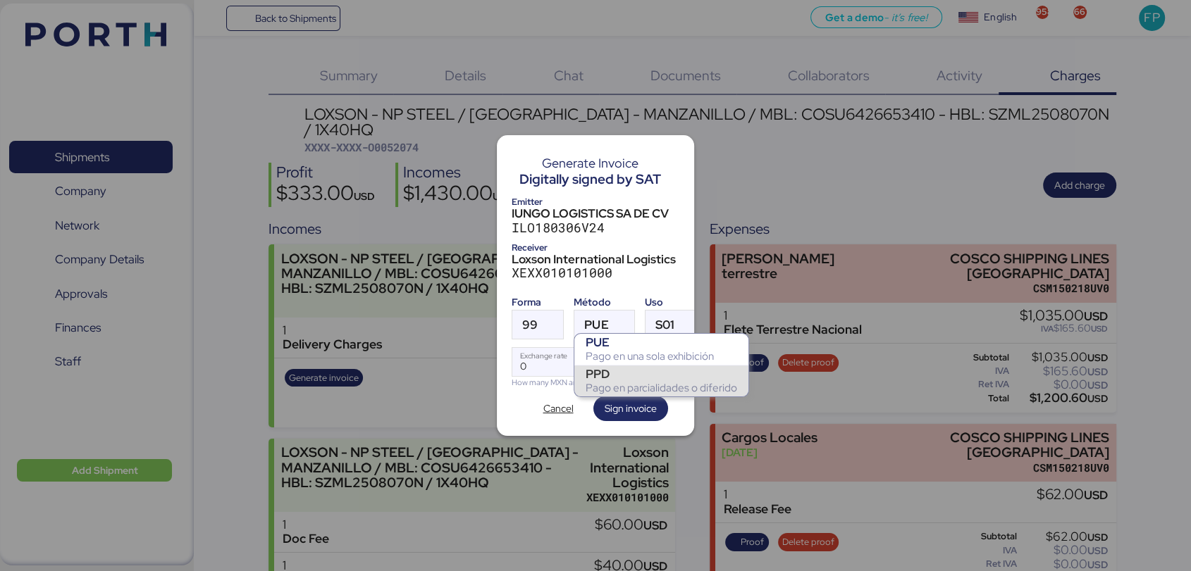
click at [604, 371] on div "PPD" at bounding box center [661, 374] width 151 height 14
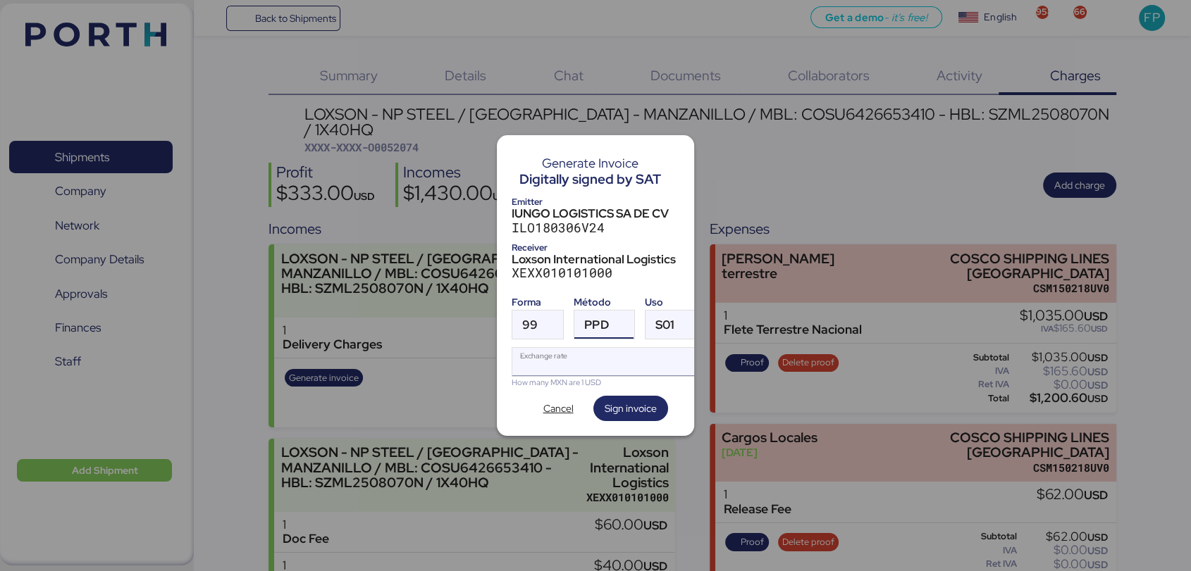
click at [562, 351] on input "Exchange rate" at bounding box center [605, 362] width 187 height 28
type input "0"
paste input "18.3526"
type input "18.3526"
click at [634, 411] on span "Sign invoice" at bounding box center [631, 409] width 52 height 20
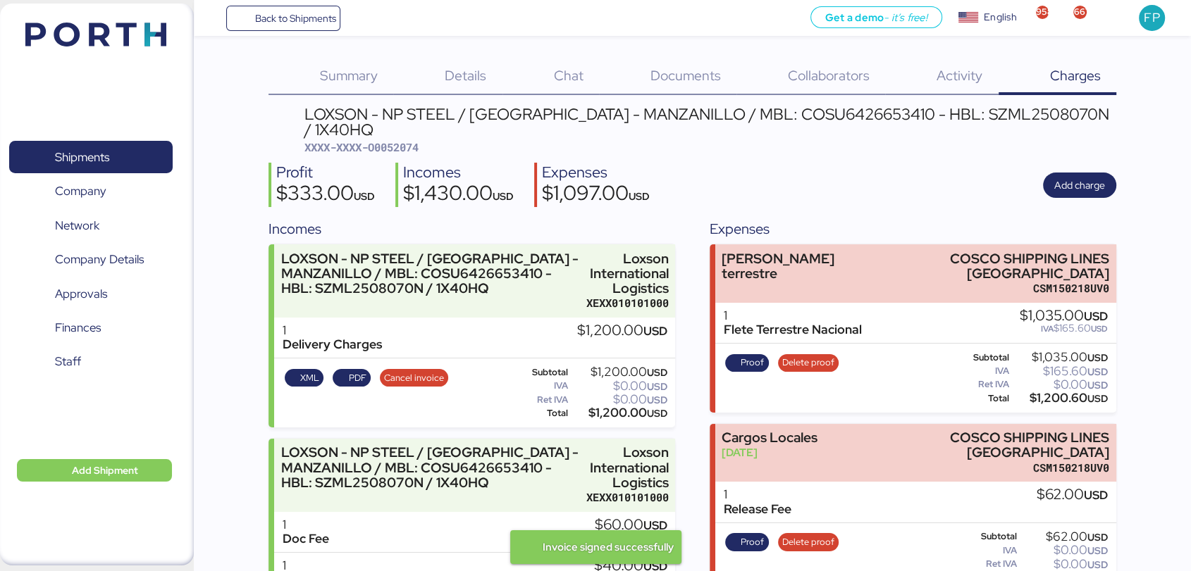
click at [407, 121] on div "LOXSON - NP STEEL / SHANGHAI - MANZANILLO / MBL: COSU6426653410 - HBL: SZML2508…" at bounding box center [710, 130] width 812 height 49
click at [410, 140] on span "XXXX-XXXX-O0052074" at bounding box center [361, 147] width 114 height 14
copy span "O0052074"
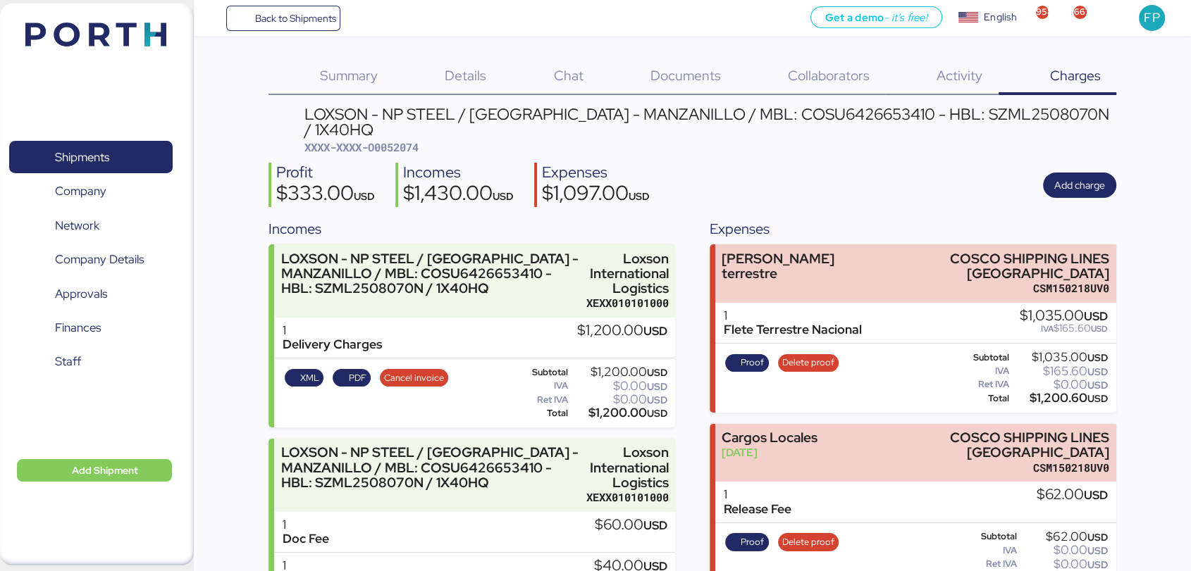
click at [612, 408] on div "$1,200.00 USD" at bounding box center [619, 413] width 97 height 11
copy div "1,200.00"
click at [139, 151] on span "Shipments" at bounding box center [90, 157] width 151 height 20
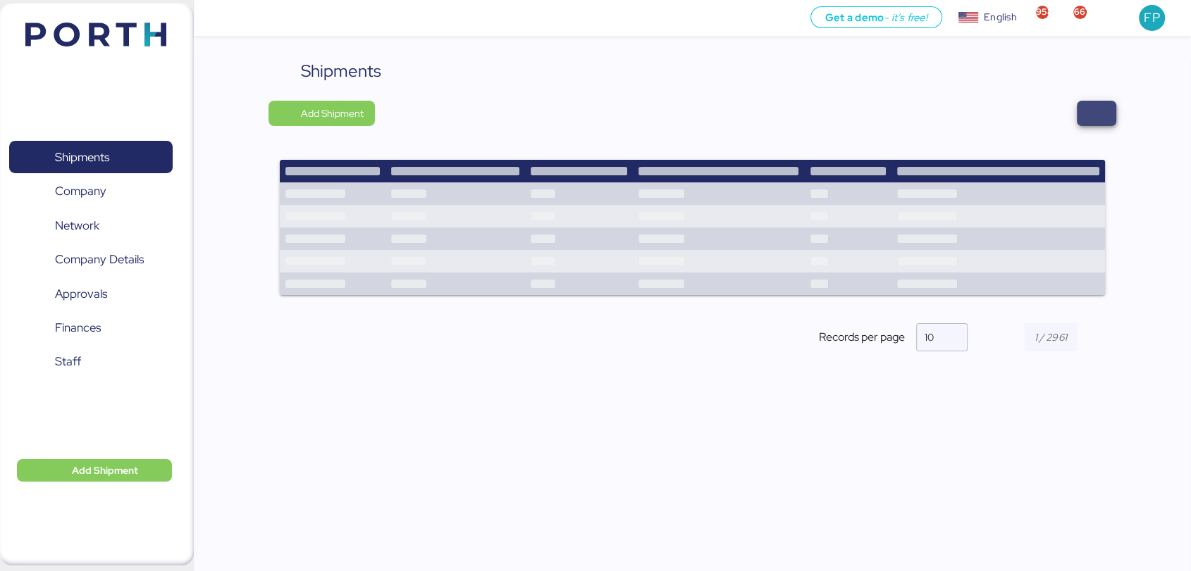
click at [1099, 115] on span "button" at bounding box center [1096, 114] width 17 height 20
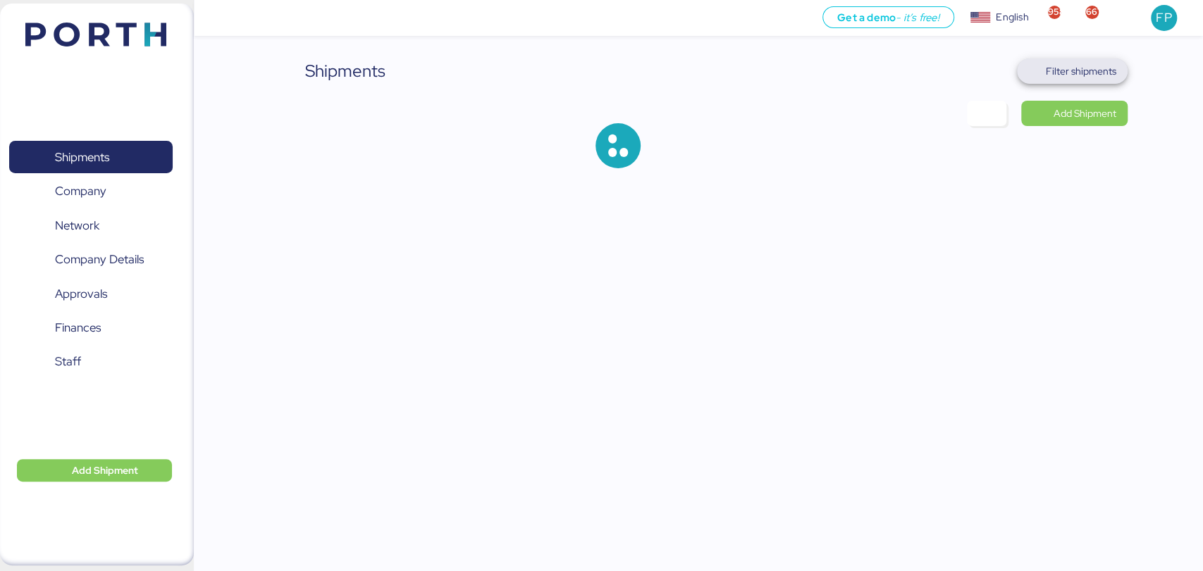
click at [1097, 69] on span "Filter shipments" at bounding box center [1081, 71] width 70 height 17
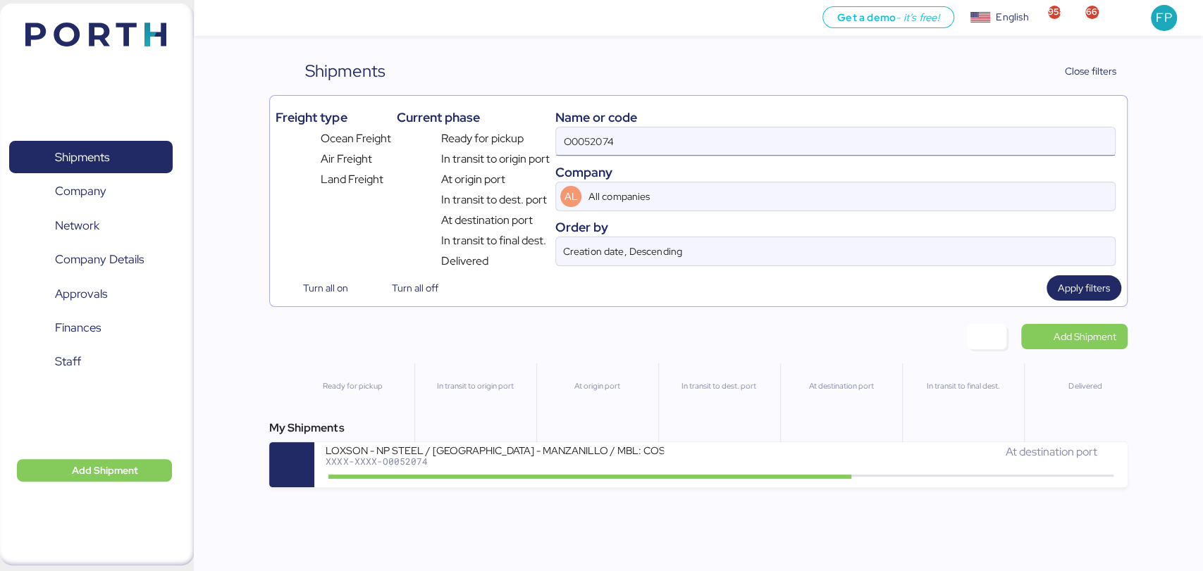
click at [588, 141] on input "O0052074" at bounding box center [835, 142] width 558 height 28
paste input "67"
type input "O0052067"
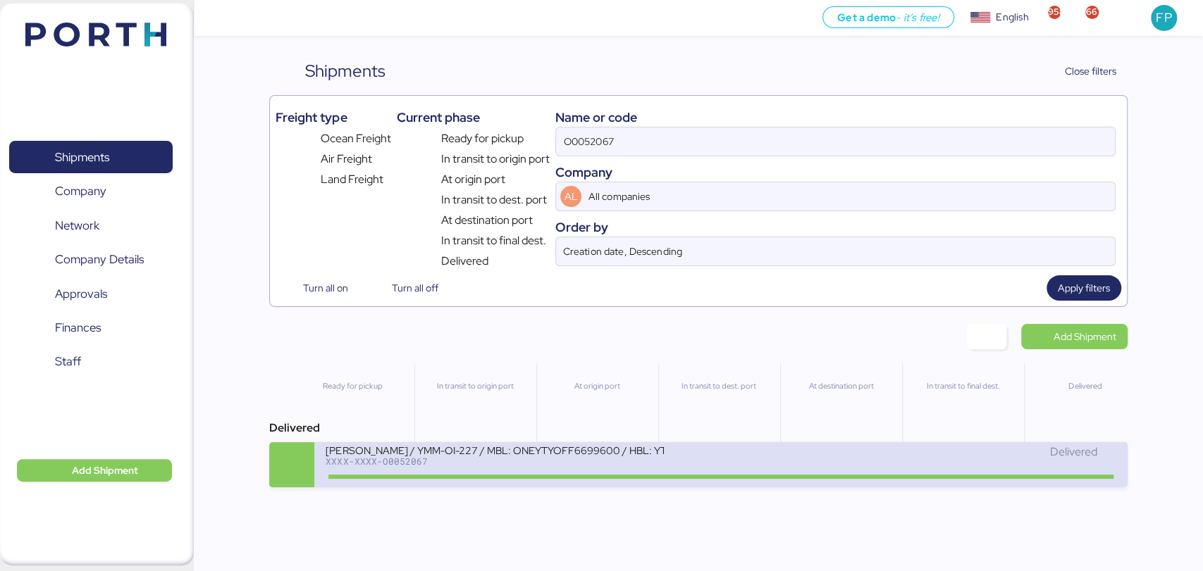
click at [485, 466] on div "XXXX-XXXX-O0052067" at bounding box center [495, 462] width 338 height 10
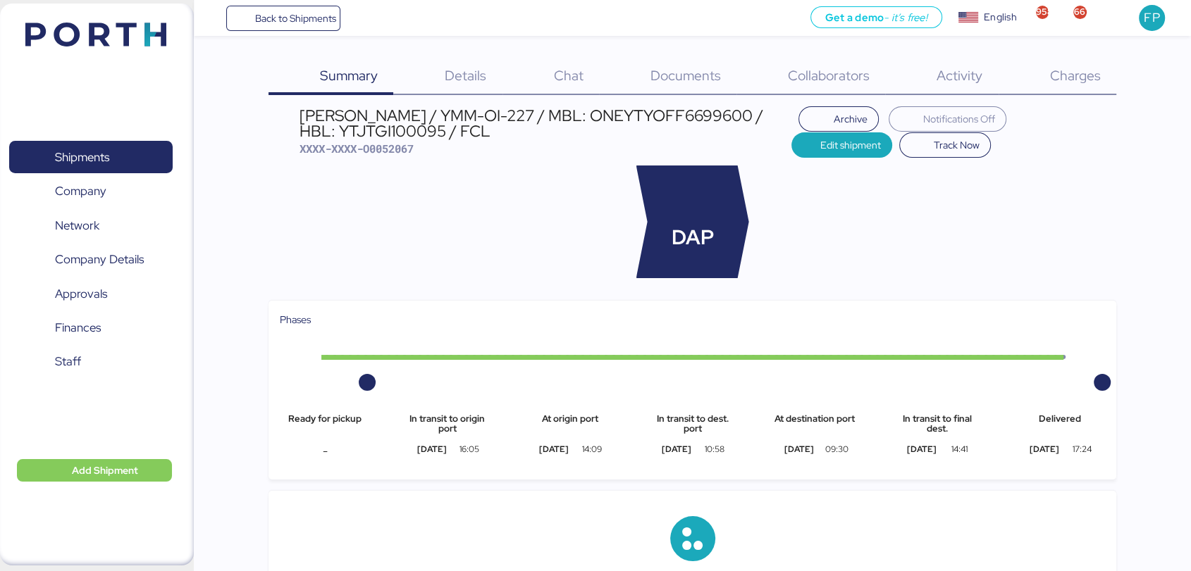
click at [1067, 64] on div "Charges 0" at bounding box center [1057, 76] width 118 height 37
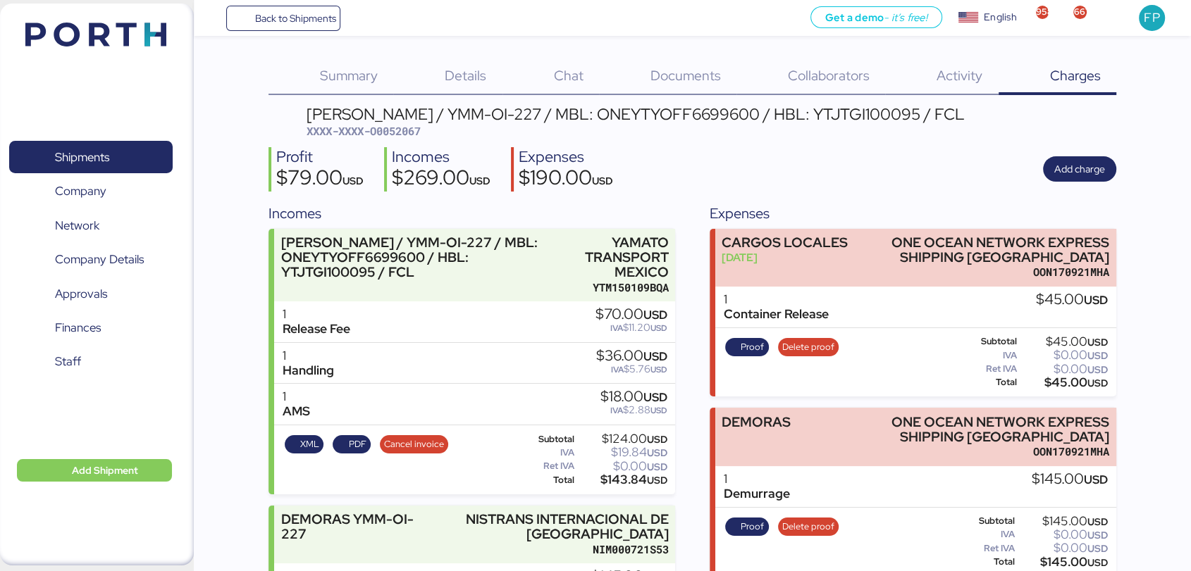
scroll to position [118, 0]
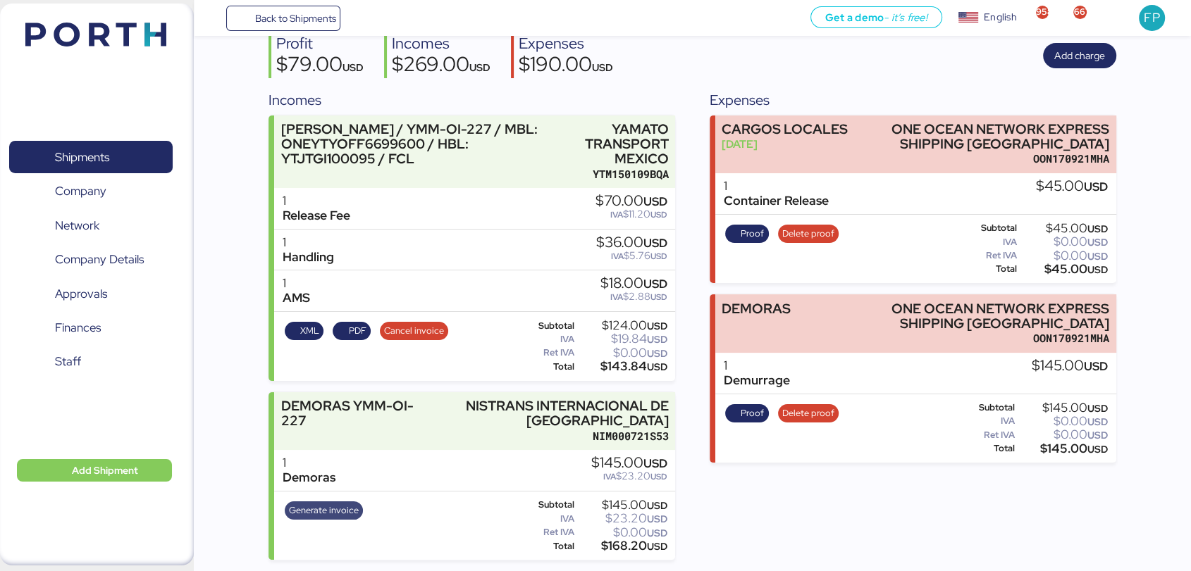
click at [338, 505] on span "Generate invoice" at bounding box center [324, 511] width 70 height 16
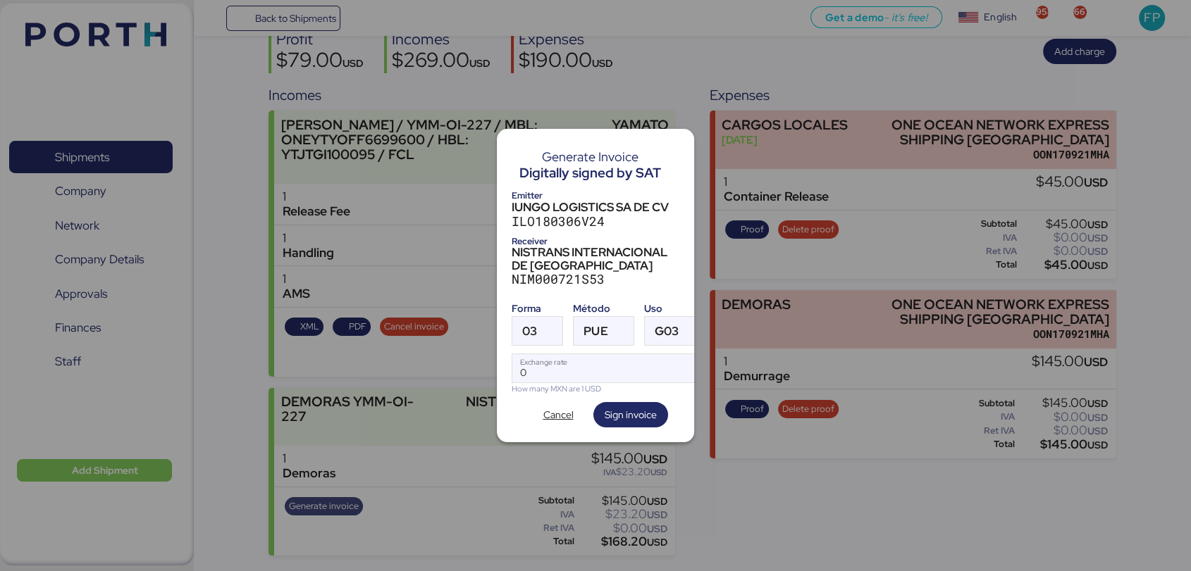
scroll to position [0, 0]
click at [543, 322] on div at bounding box center [549, 331] width 25 height 28
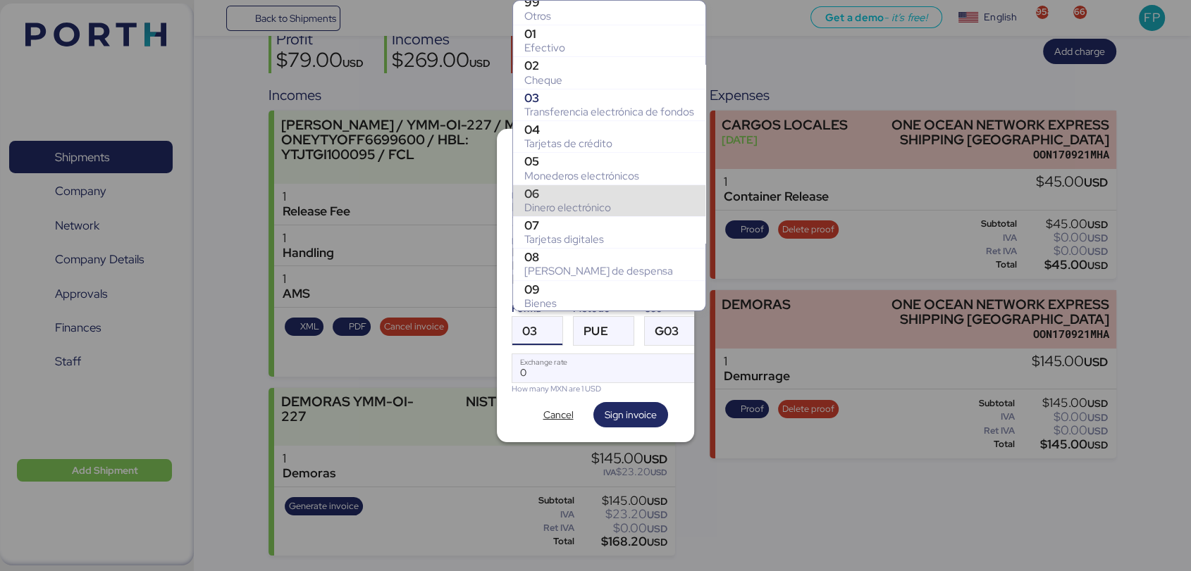
scroll to position [159, 0]
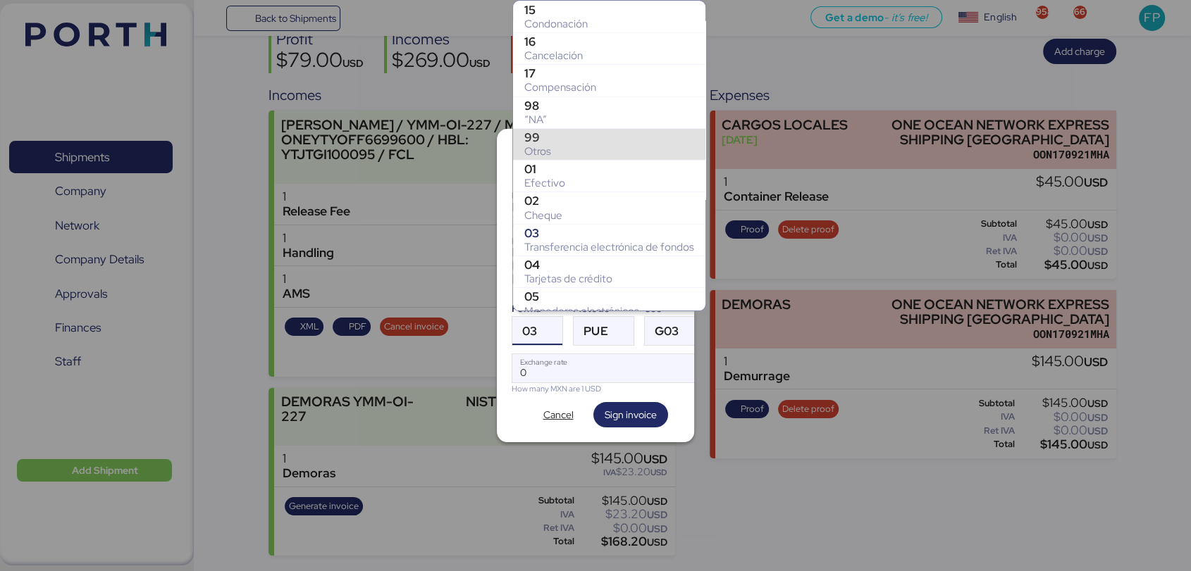
click at [550, 155] on div "Otros" at bounding box center [609, 151] width 170 height 14
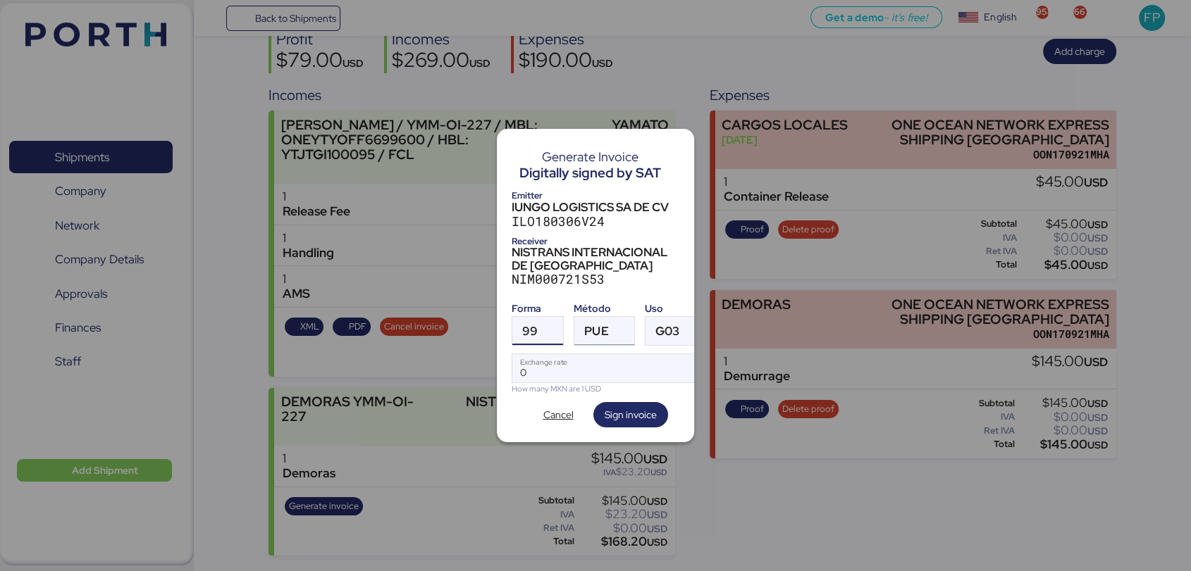
click at [596, 326] on span "PUE" at bounding box center [596, 332] width 24 height 12
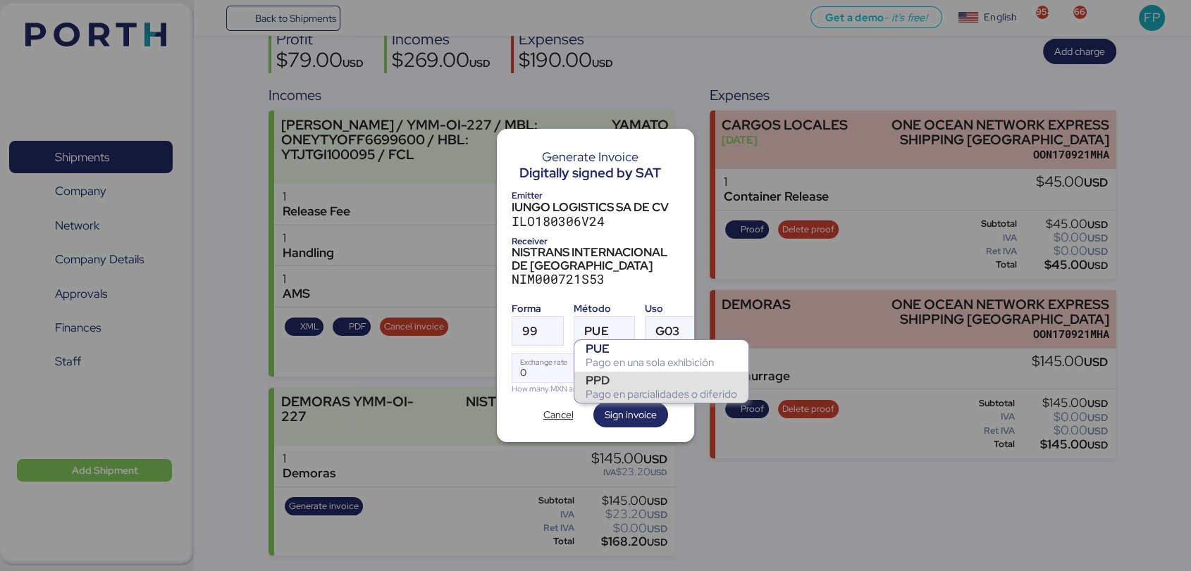
click at [611, 383] on div "PPD" at bounding box center [661, 380] width 151 height 14
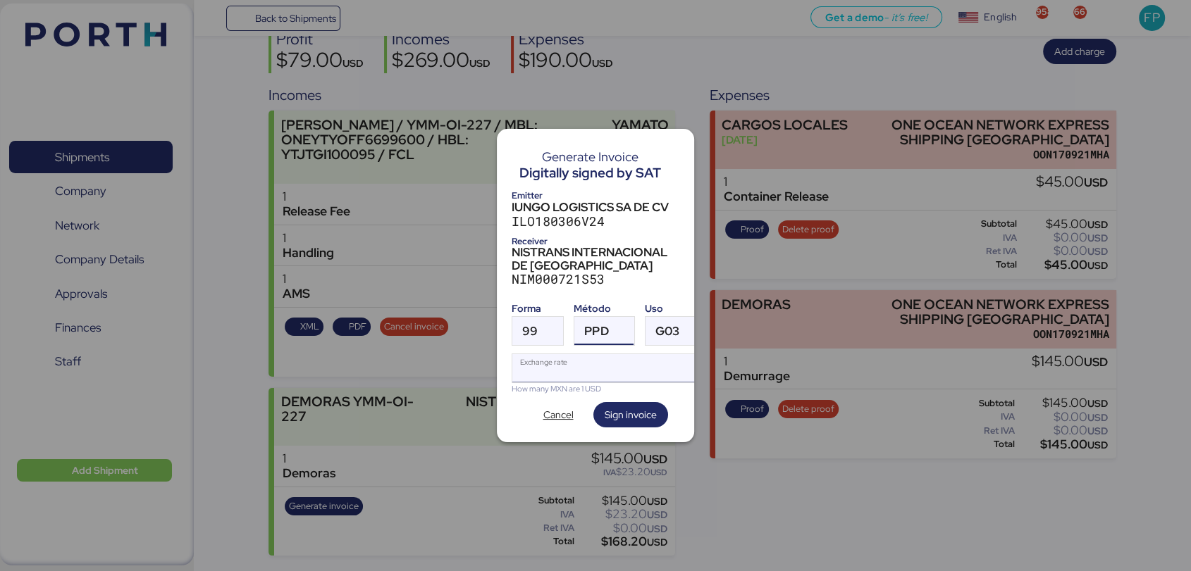
click at [543, 367] on input "Exchange rate" at bounding box center [608, 368] width 192 height 28
type input "0"
paste input "18.3526"
type input "18.3526"
click at [618, 408] on span "Sign invoice" at bounding box center [631, 415] width 52 height 17
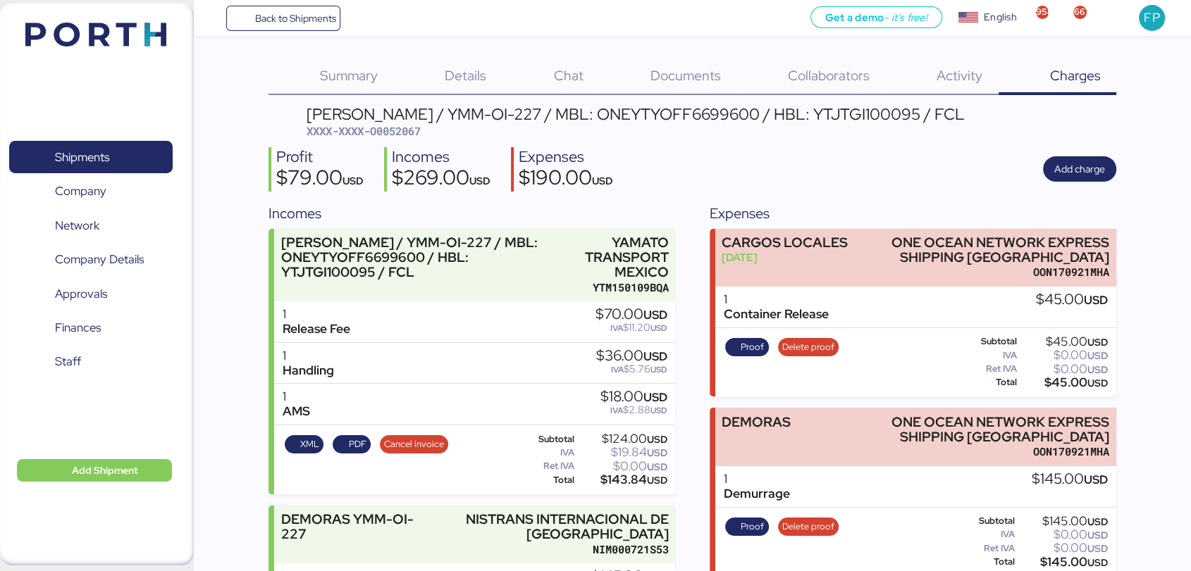
click at [395, 131] on span "XXXX-XXXX-O0052067" at bounding box center [364, 131] width 114 height 14
copy span "O0052067"
